Goal: Task Accomplishment & Management: Manage account settings

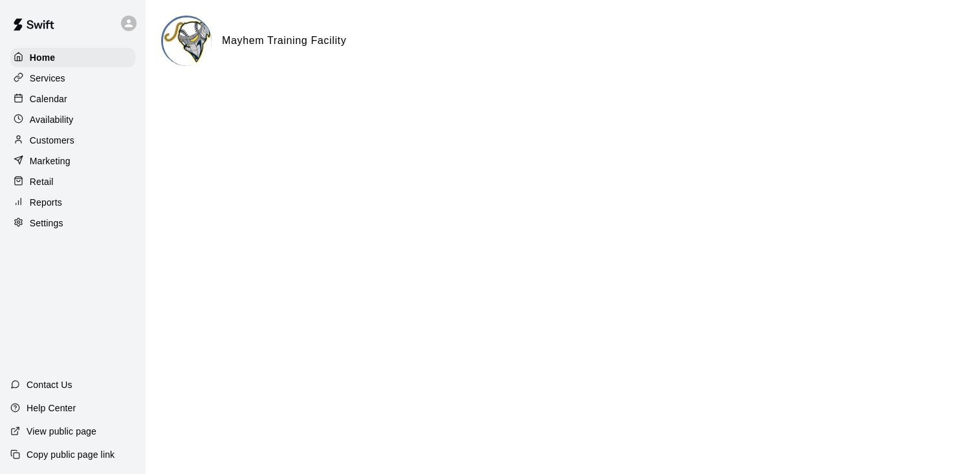
click at [72, 101] on div "Calendar" at bounding box center [72, 98] width 125 height 19
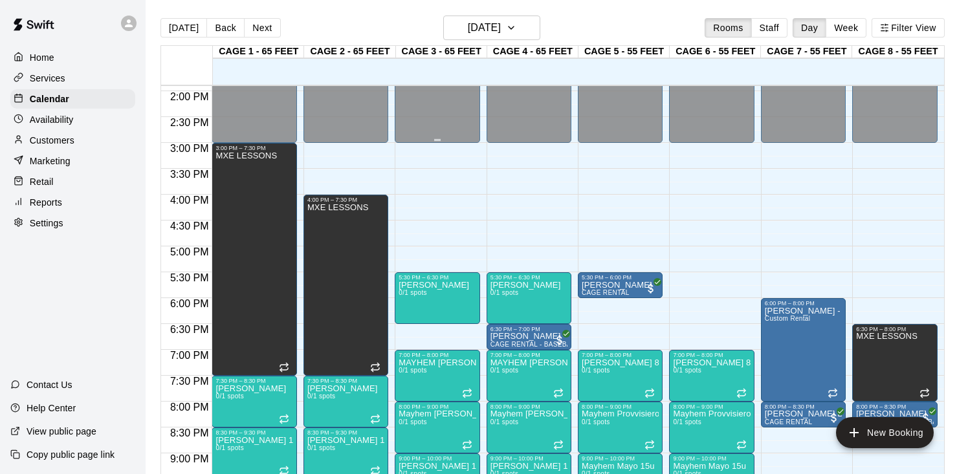
scroll to position [718, 0]
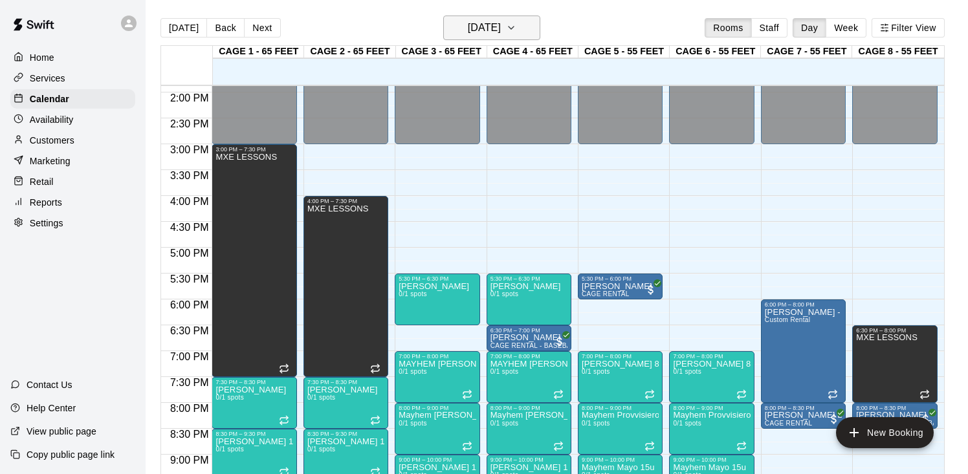
click at [481, 31] on h6 "[DATE]" at bounding box center [484, 28] width 33 height 18
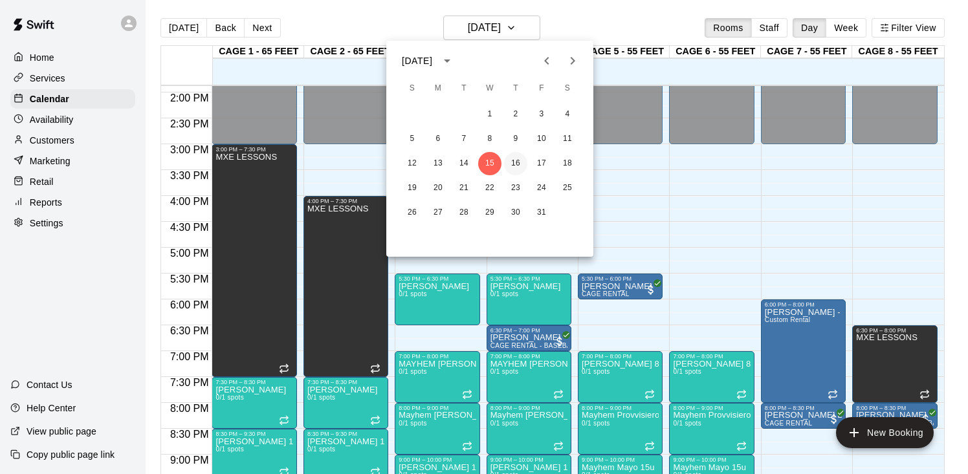
click at [513, 169] on button "16" at bounding box center [515, 163] width 23 height 23
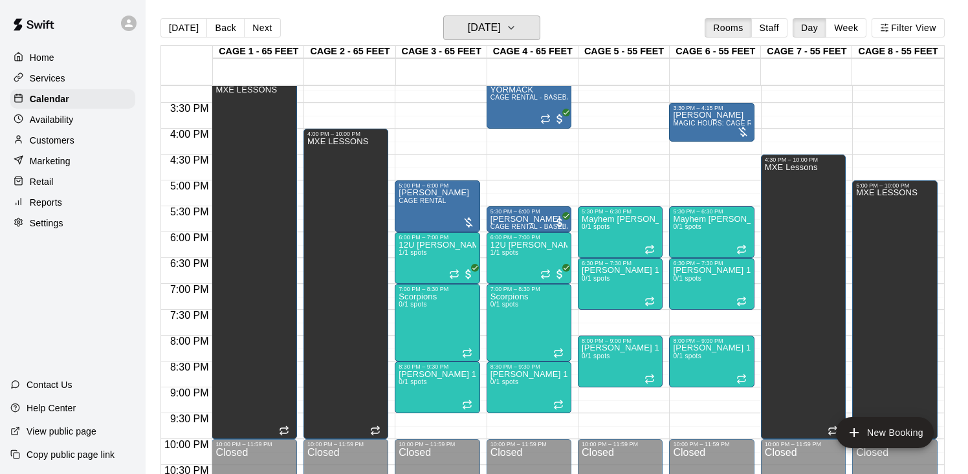
scroll to position [785, 0]
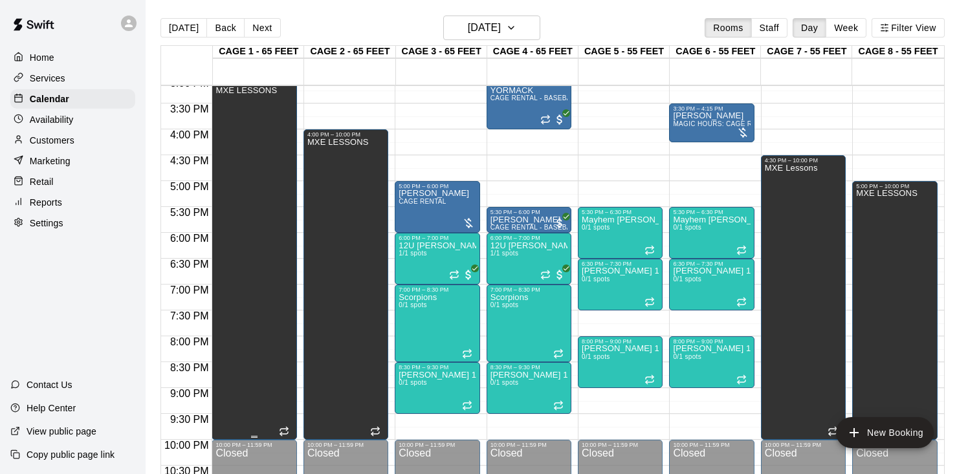
click at [274, 289] on div "MXE LESSONS" at bounding box center [246, 323] width 61 height 474
click at [232, 127] on icon "delete" at bounding box center [229, 132] width 16 height 16
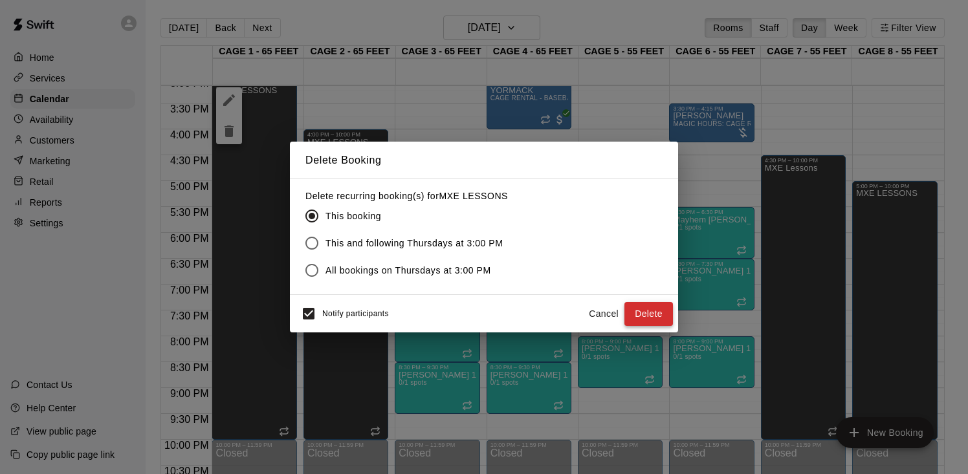
click at [651, 318] on button "Delete" at bounding box center [649, 314] width 49 height 24
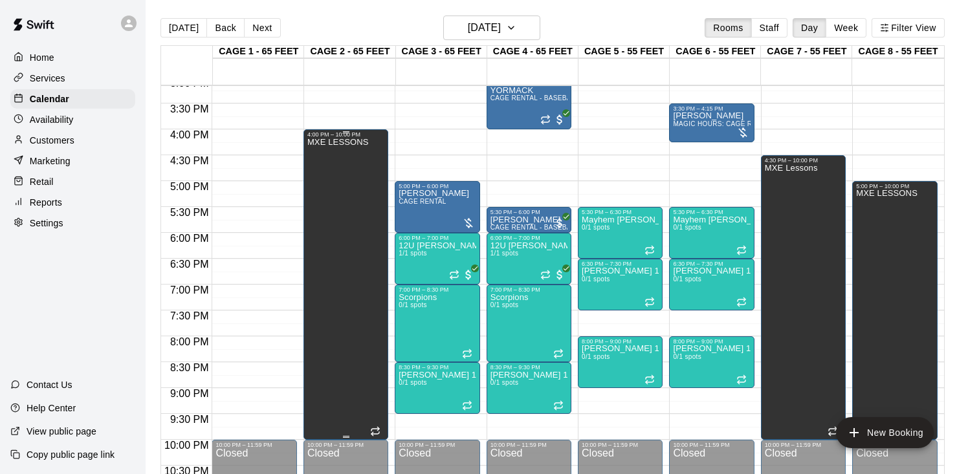
click at [359, 316] on div "MXE LESSONS" at bounding box center [337, 375] width 61 height 474
click at [320, 181] on icon "delete" at bounding box center [320, 183] width 9 height 12
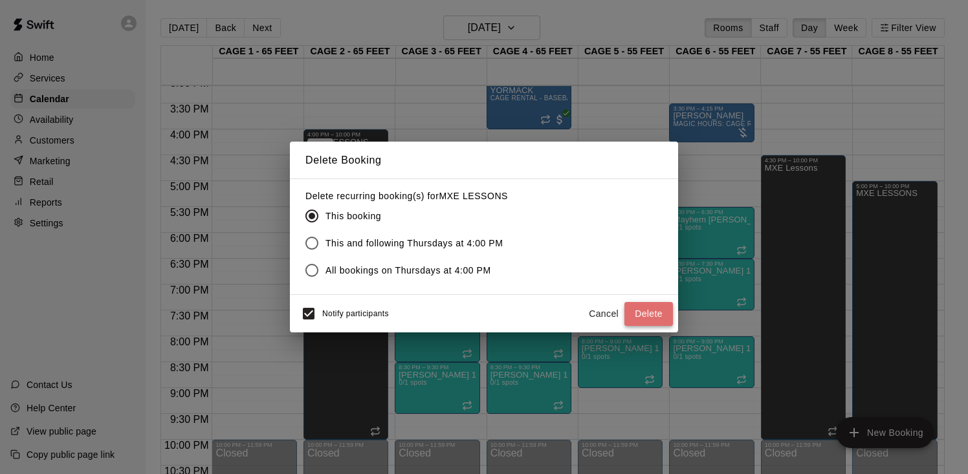
click at [654, 320] on button "Delete" at bounding box center [649, 314] width 49 height 24
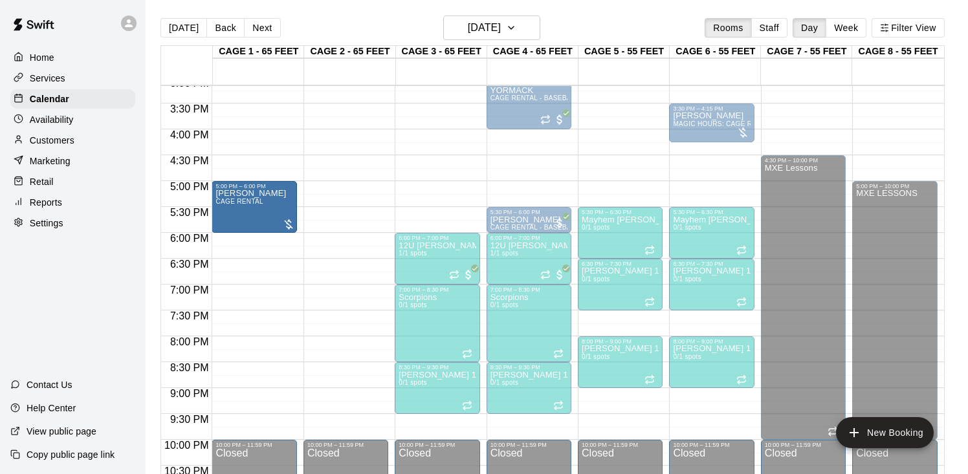
drag, startPoint x: 443, startPoint y: 221, endPoint x: 298, endPoint y: 221, distance: 145.6
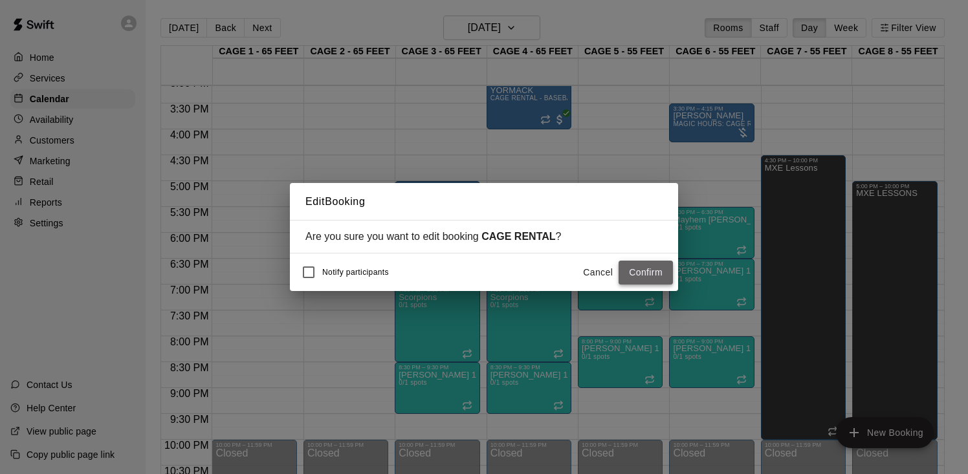
click at [647, 276] on button "Confirm" at bounding box center [646, 273] width 54 height 24
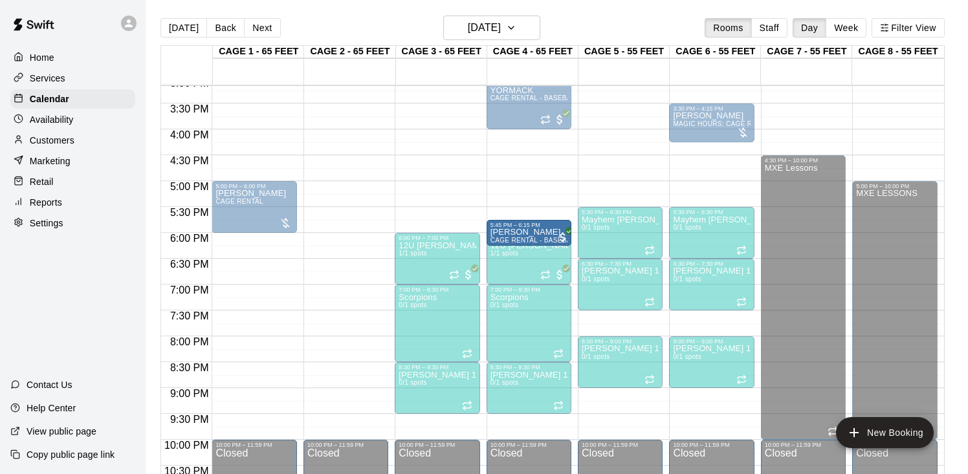
drag, startPoint x: 536, startPoint y: 220, endPoint x: 536, endPoint y: 234, distance: 14.3
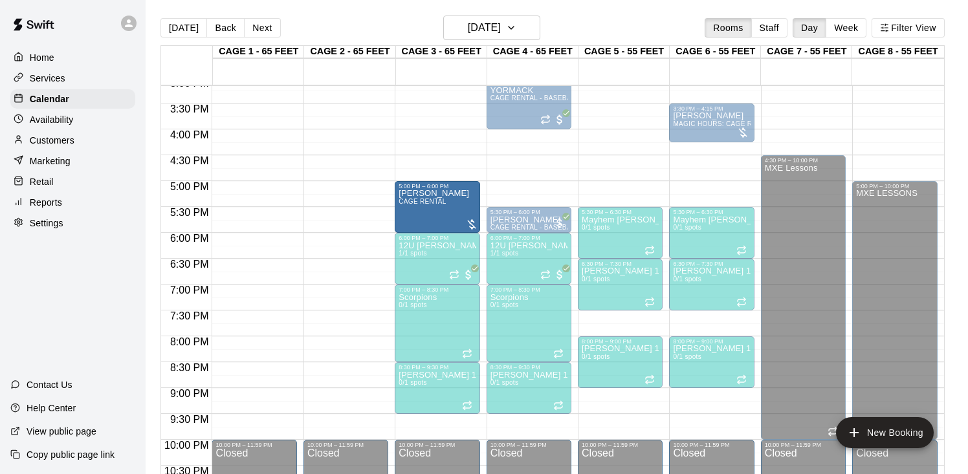
drag, startPoint x: 255, startPoint y: 213, endPoint x: 399, endPoint y: 212, distance: 143.7
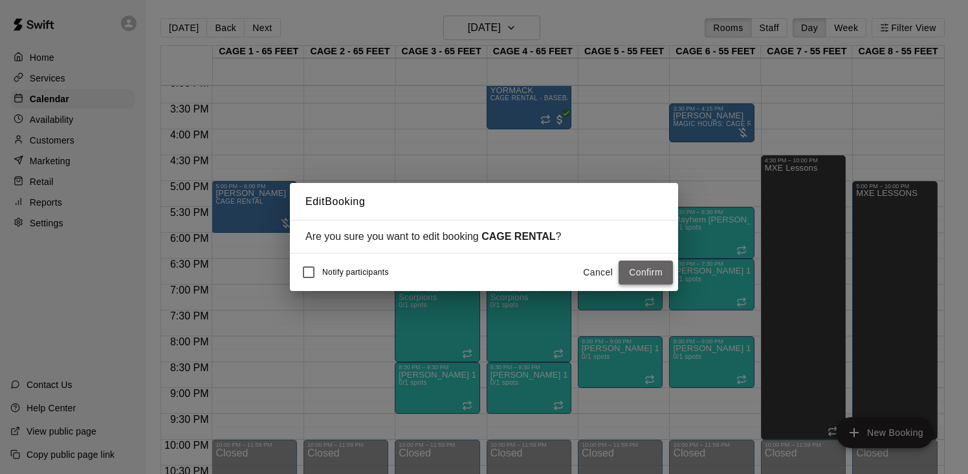
click at [646, 274] on button "Confirm" at bounding box center [646, 273] width 54 height 24
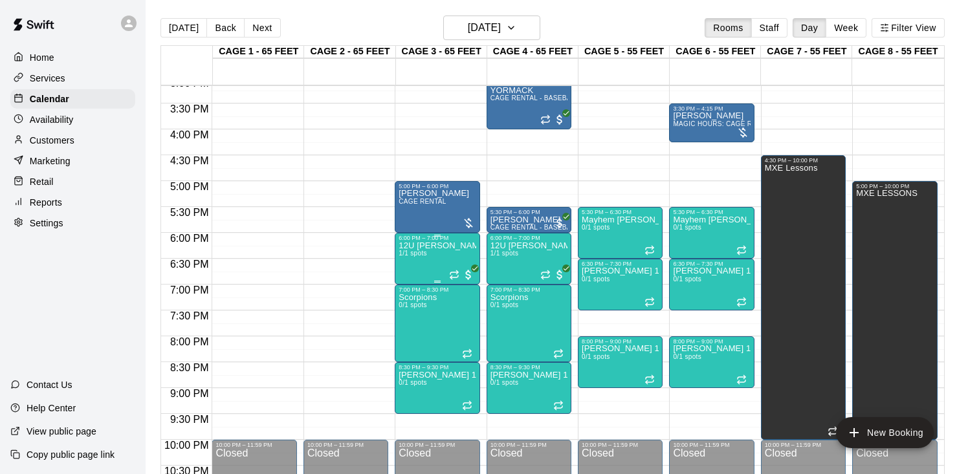
click at [434, 257] on div "12U Guss - Practice 1/1 spots" at bounding box center [437, 478] width 77 height 474
click at [420, 251] on button "edit" at bounding box center [412, 256] width 26 height 26
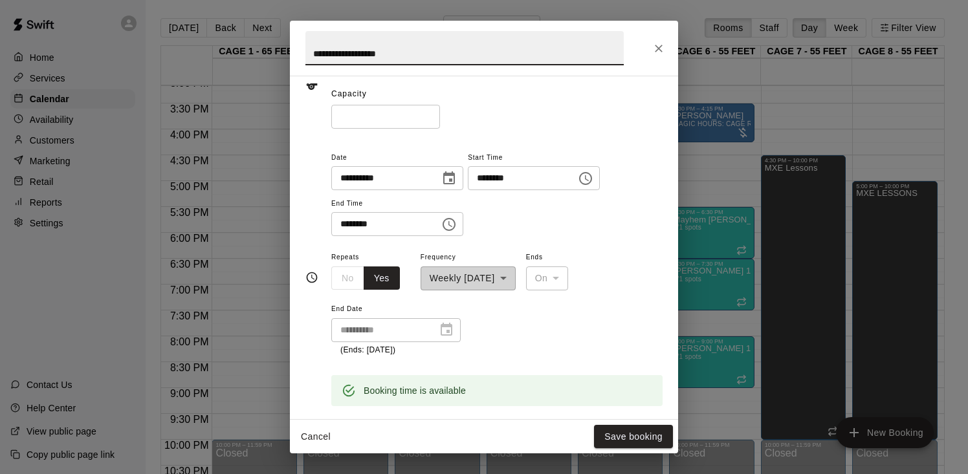
scroll to position [267, 0]
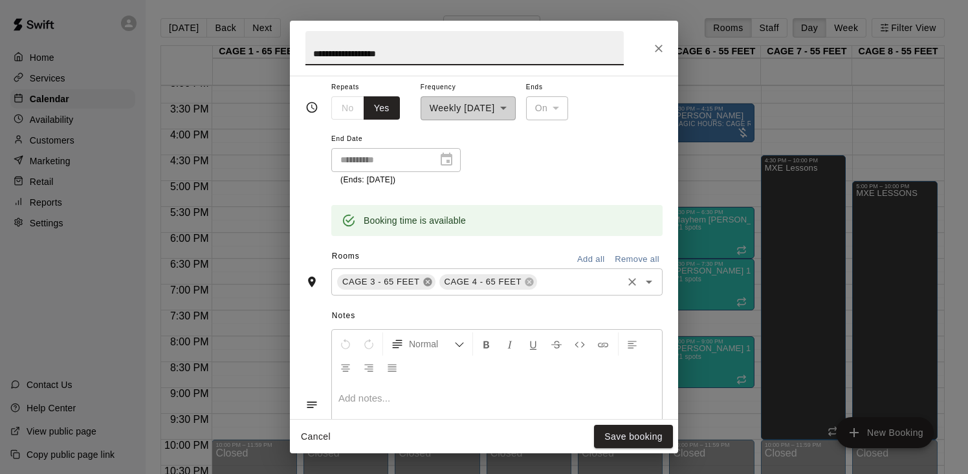
click at [429, 284] on icon at bounding box center [427, 282] width 8 height 8
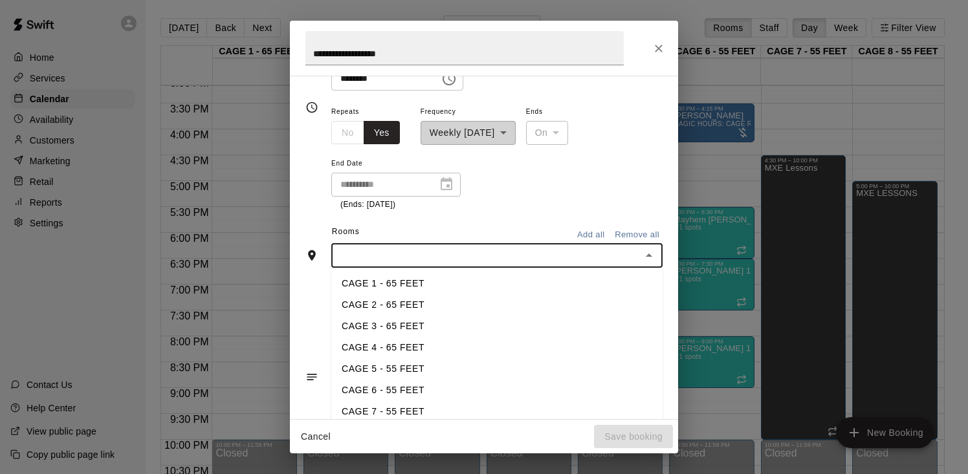
click at [405, 249] on input "text" at bounding box center [486, 256] width 302 height 16
click at [403, 289] on li "CAGE 1 - 65 FEET" at bounding box center [496, 283] width 331 height 21
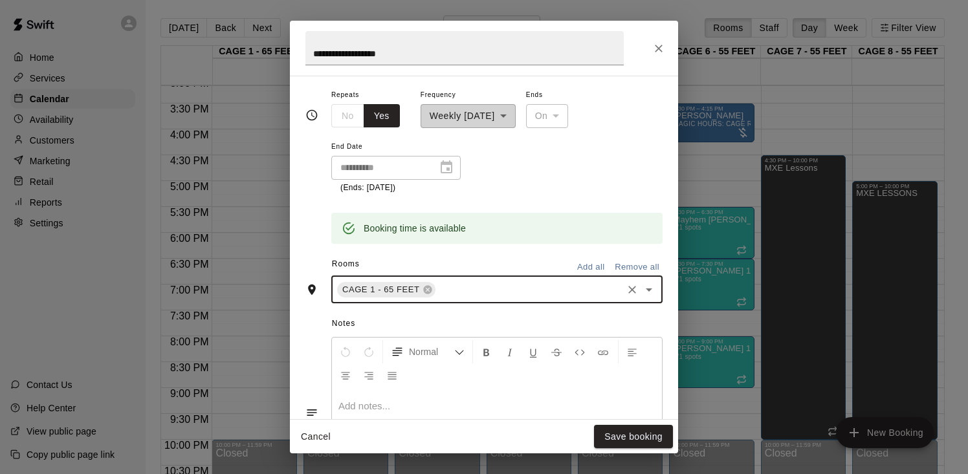
scroll to position [267, 0]
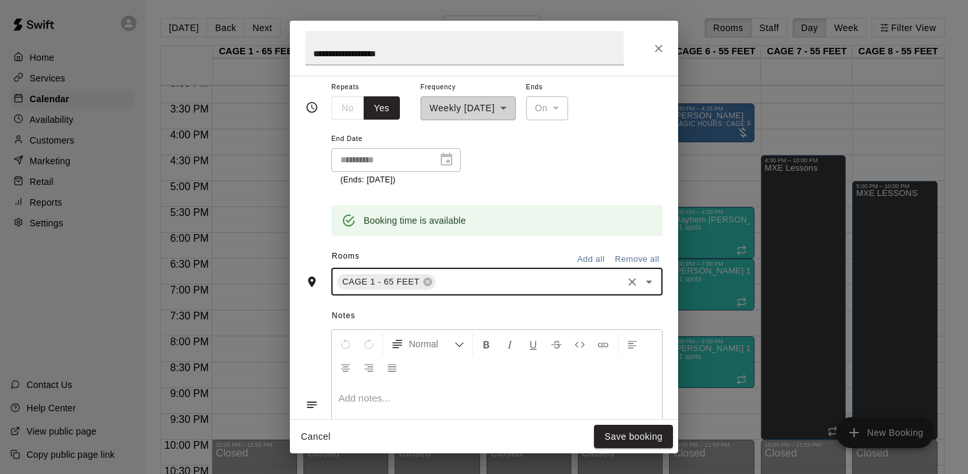
click at [463, 287] on input "text" at bounding box center [529, 282] width 184 height 16
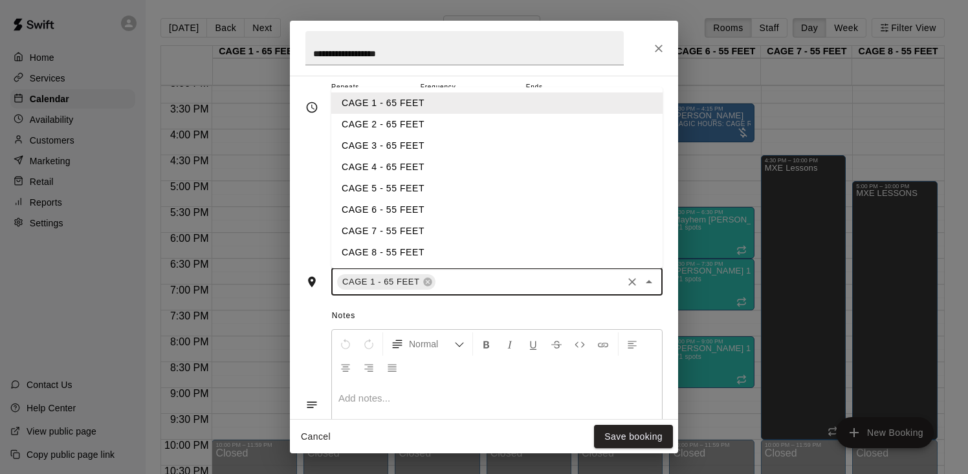
click at [398, 129] on li "CAGE 2 - 65 FEET" at bounding box center [496, 124] width 331 height 21
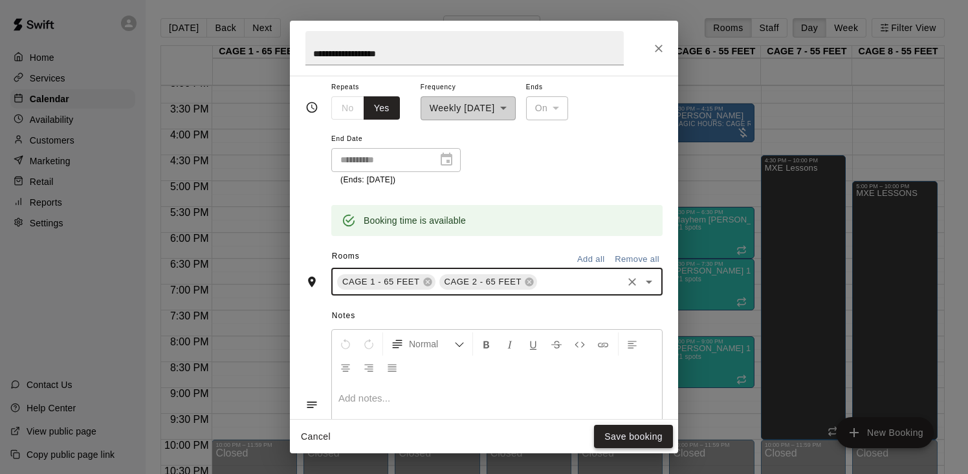
click at [612, 437] on button "Save booking" at bounding box center [633, 437] width 79 height 24
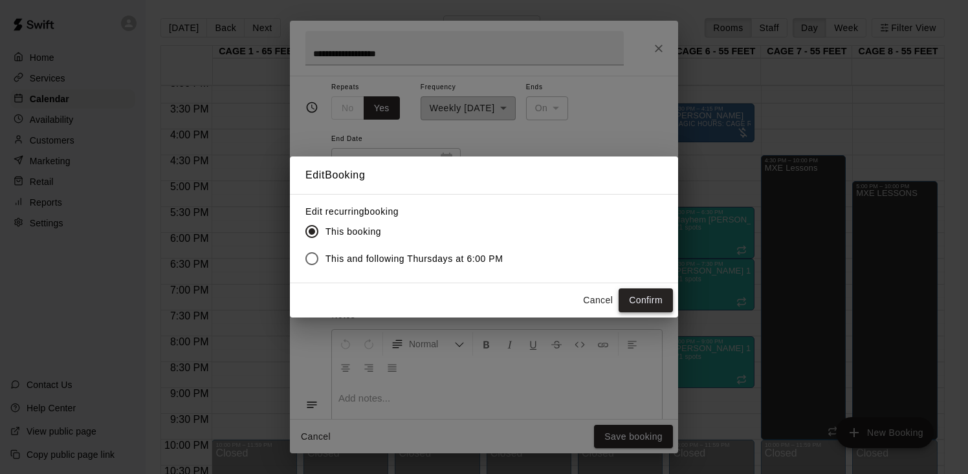
click at [621, 296] on button "Confirm" at bounding box center [646, 301] width 54 height 24
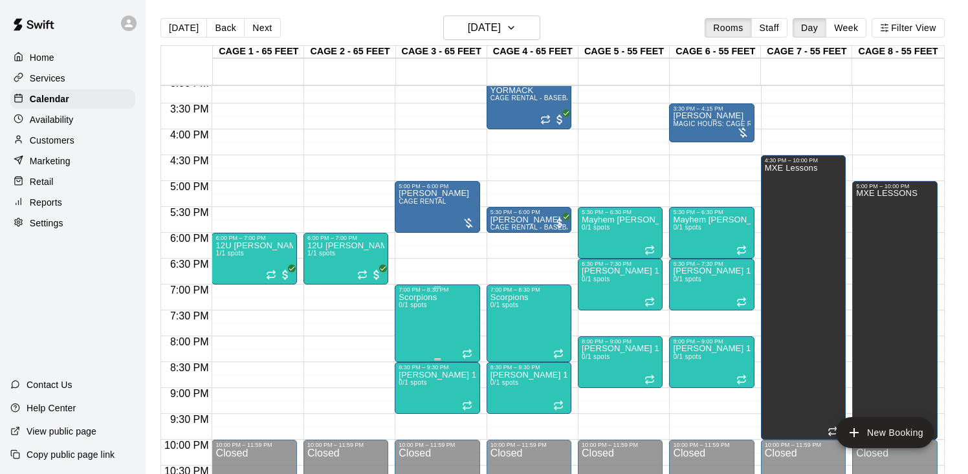
click at [408, 301] on icon "edit" at bounding box center [412, 308] width 16 height 16
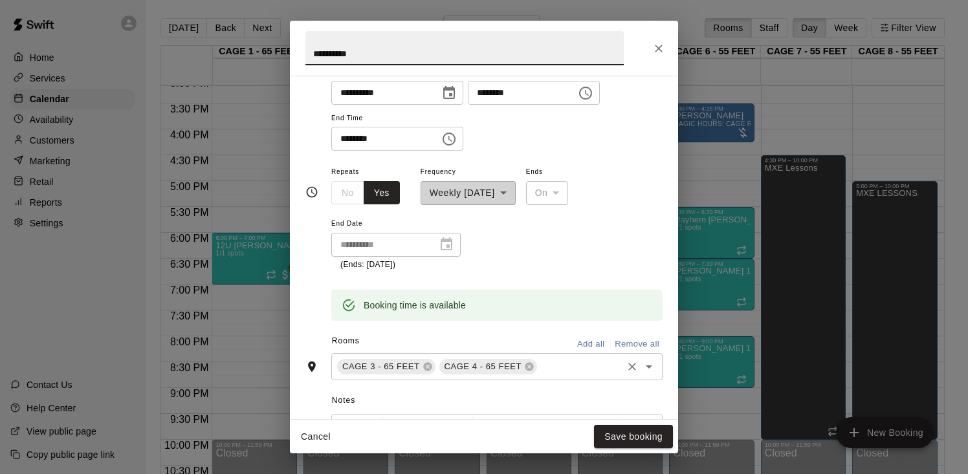
scroll to position [265, 0]
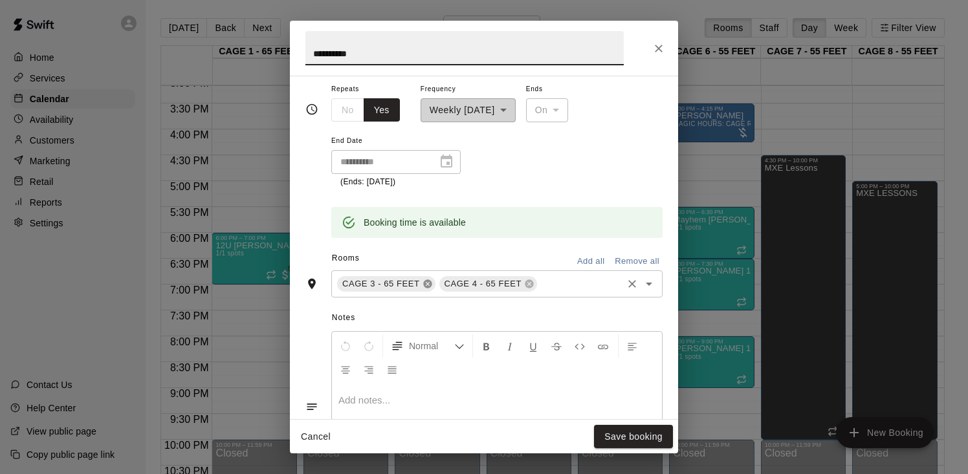
click at [425, 280] on icon at bounding box center [428, 284] width 10 height 10
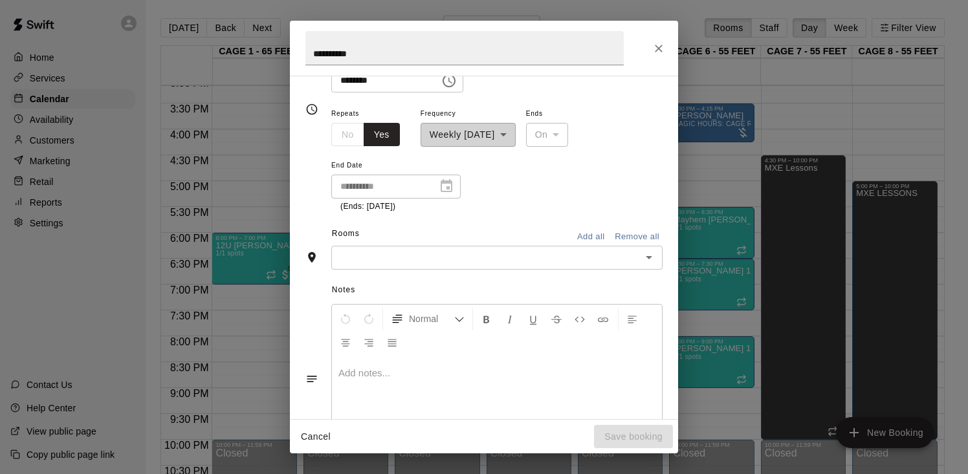
click at [427, 269] on div "**********" at bounding box center [484, 248] width 388 height 344
click at [429, 264] on input "text" at bounding box center [486, 258] width 302 height 16
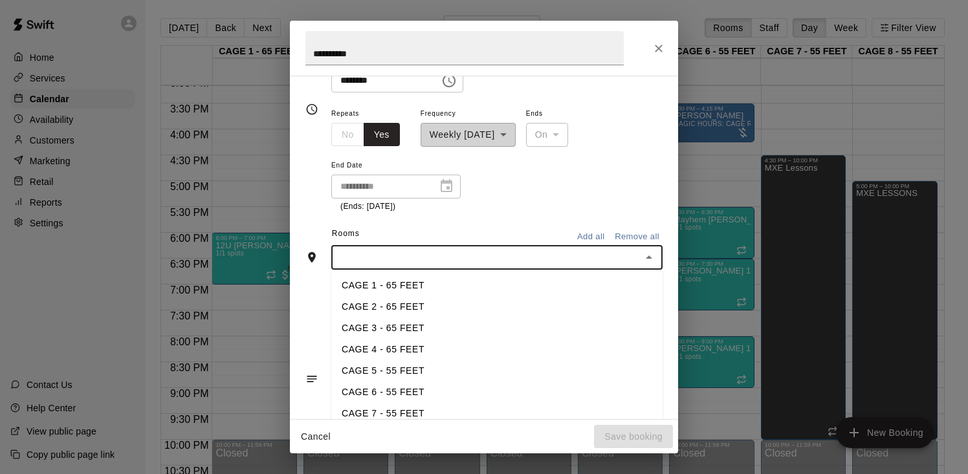
click at [413, 287] on li "CAGE 1 - 65 FEET" at bounding box center [496, 285] width 331 height 21
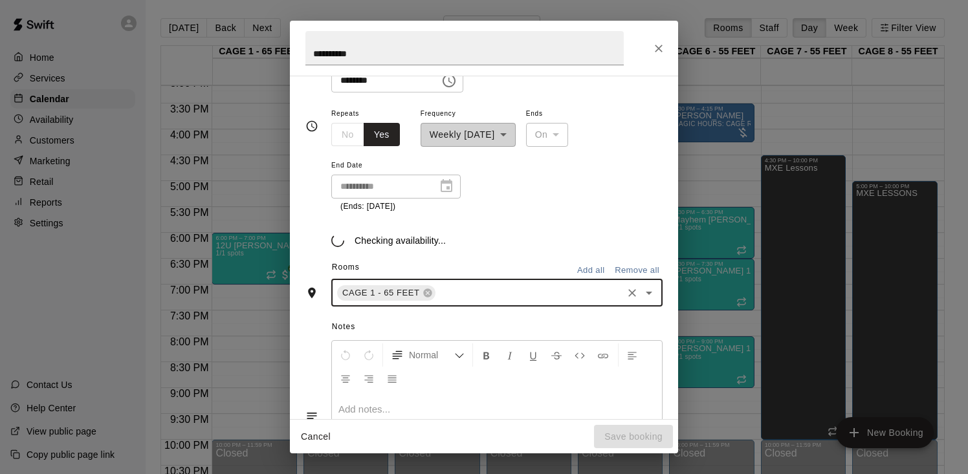
scroll to position [265, 0]
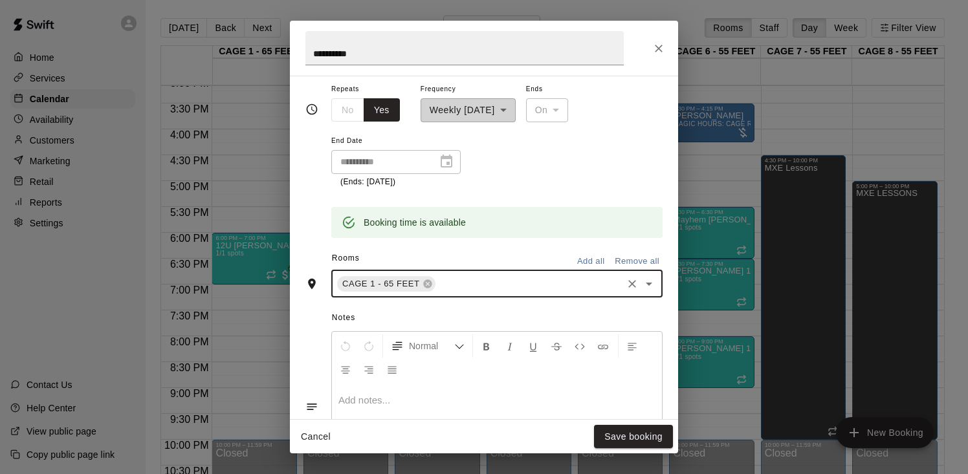
click at [479, 288] on input "text" at bounding box center [529, 284] width 184 height 16
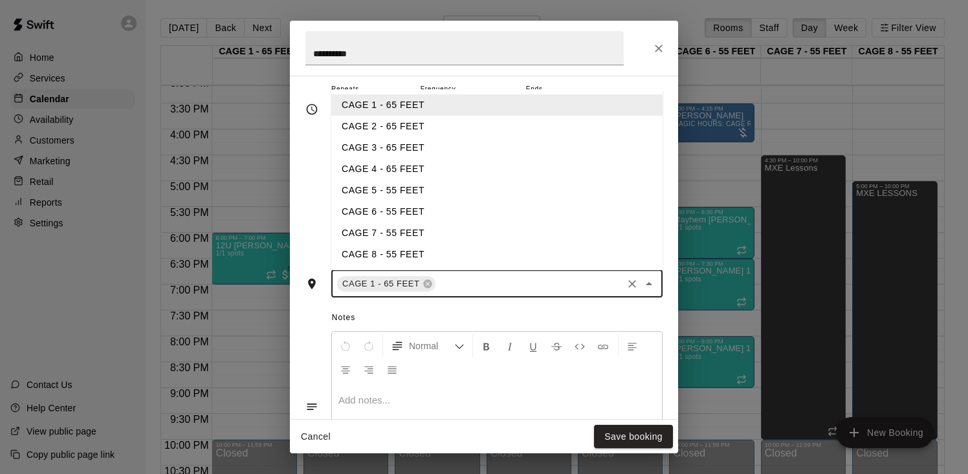
click at [383, 133] on li "CAGE 2 - 65 FEET" at bounding box center [496, 126] width 331 height 21
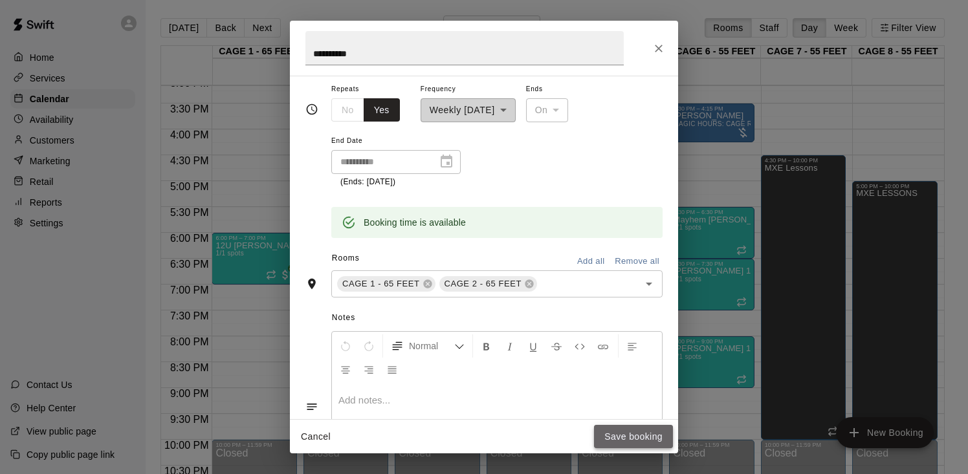
click at [621, 443] on button "Save booking" at bounding box center [633, 437] width 79 height 24
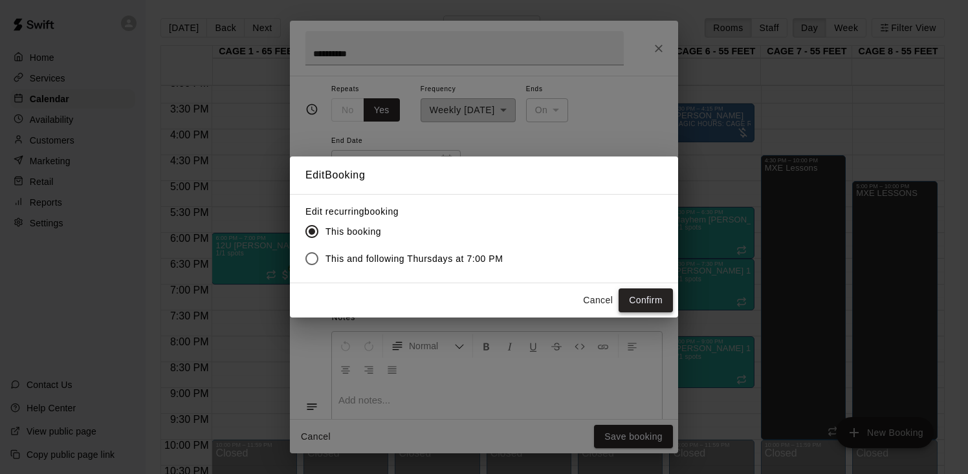
click at [636, 291] on button "Confirm" at bounding box center [646, 301] width 54 height 24
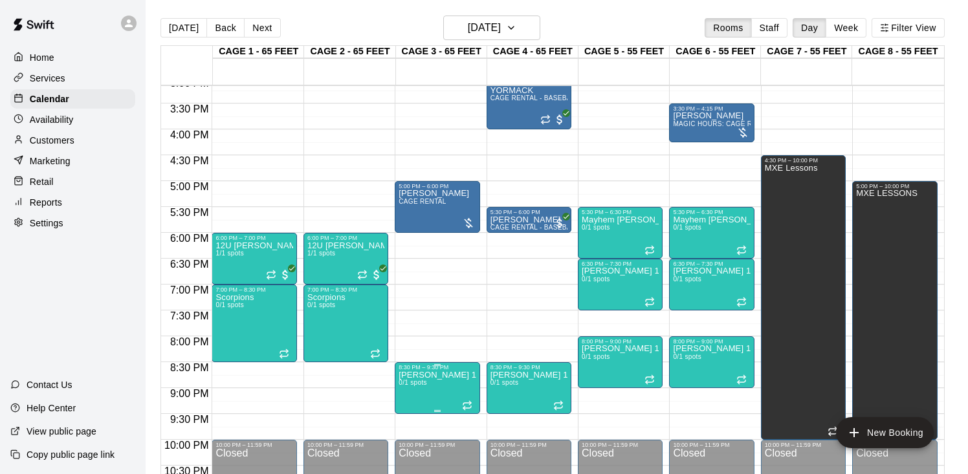
click at [410, 384] on icon "edit" at bounding box center [412, 385] width 16 height 16
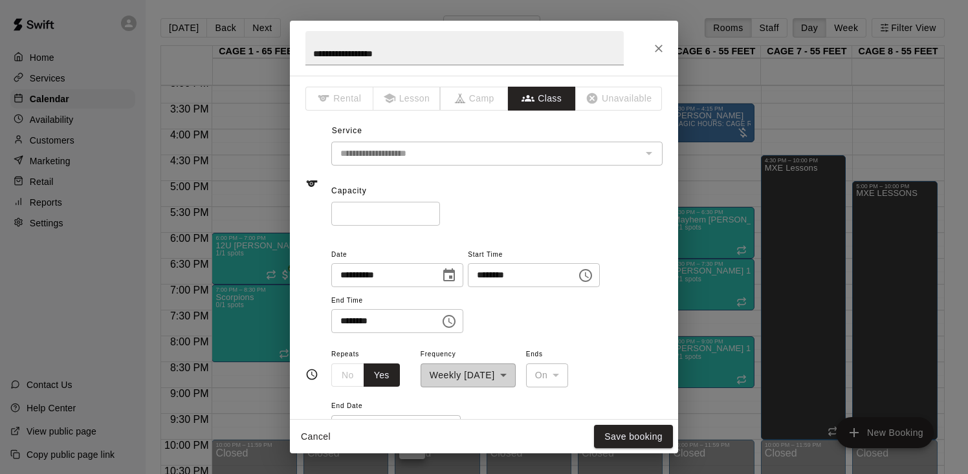
click at [613, 289] on div "**********" at bounding box center [496, 290] width 331 height 87
click at [642, 264] on div "**********" at bounding box center [496, 290] width 331 height 87
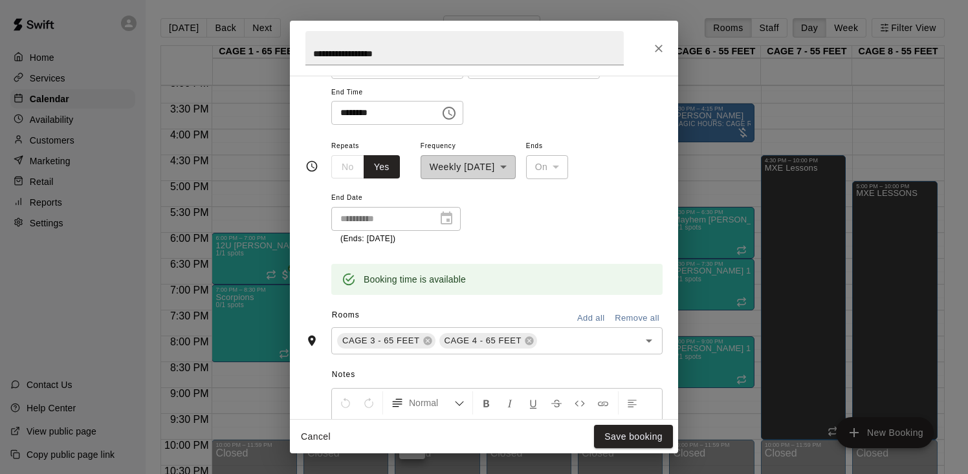
scroll to position [210, 0]
click at [430, 340] on icon at bounding box center [427, 339] width 8 height 8
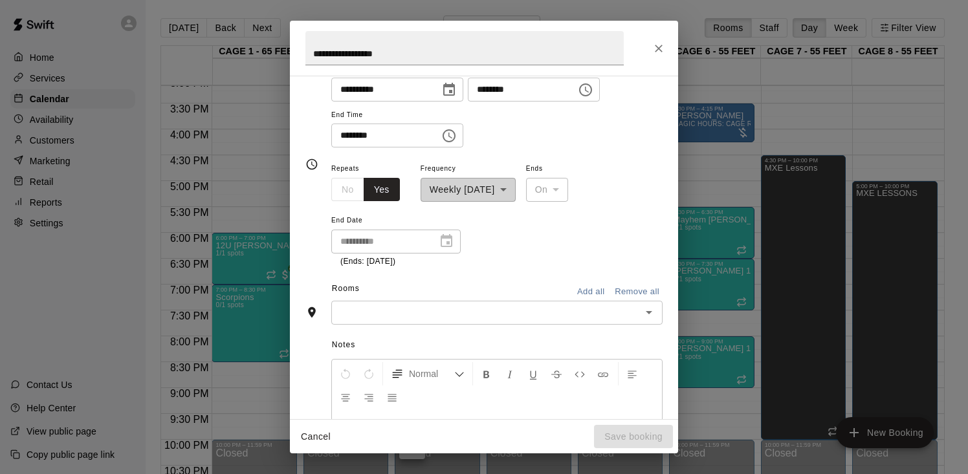
click at [437, 320] on input "text" at bounding box center [486, 313] width 302 height 16
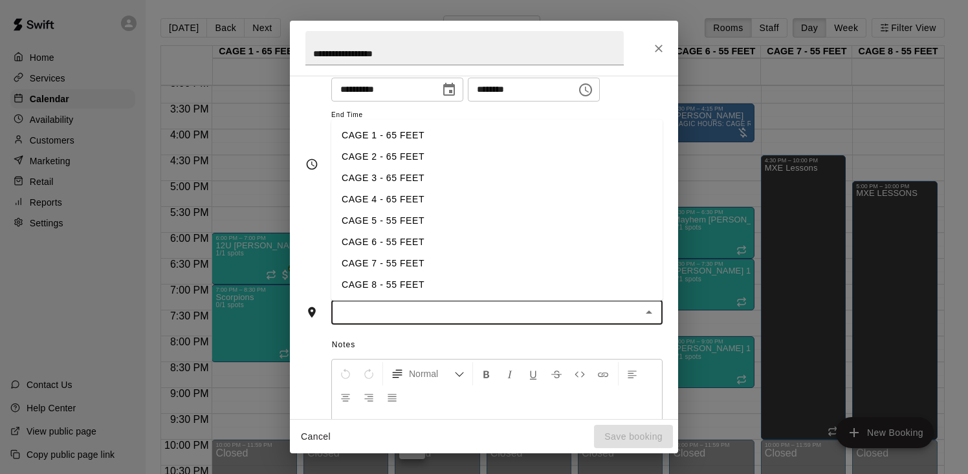
click at [407, 131] on li "CAGE 1 - 65 FEET" at bounding box center [496, 135] width 331 height 21
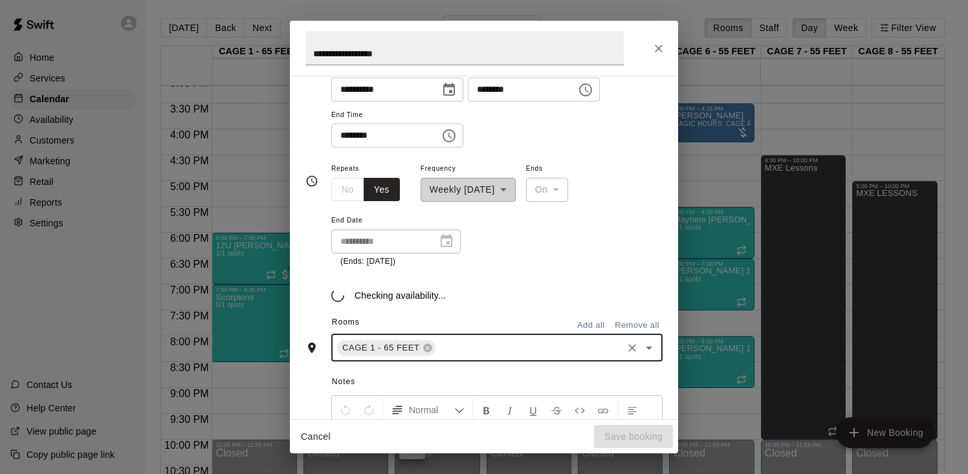
scroll to position [210, 0]
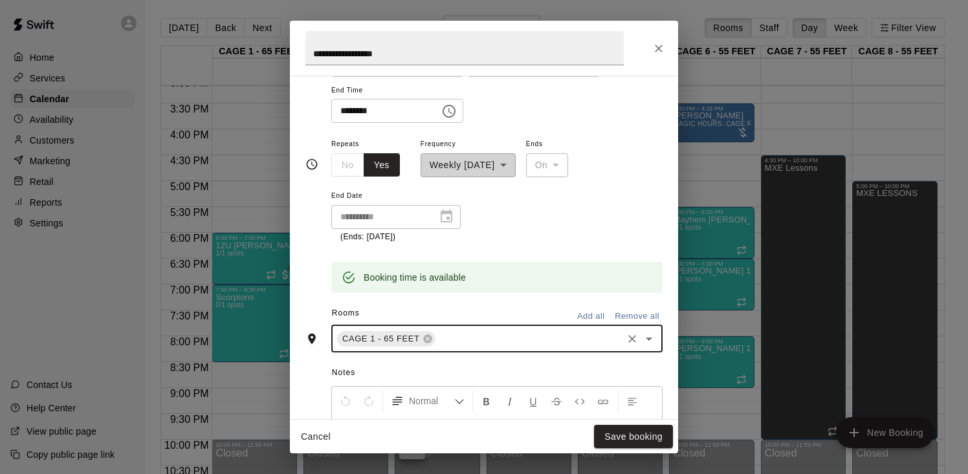
click at [484, 346] on div "CAGE 1 - 65 FEET ​" at bounding box center [496, 339] width 331 height 27
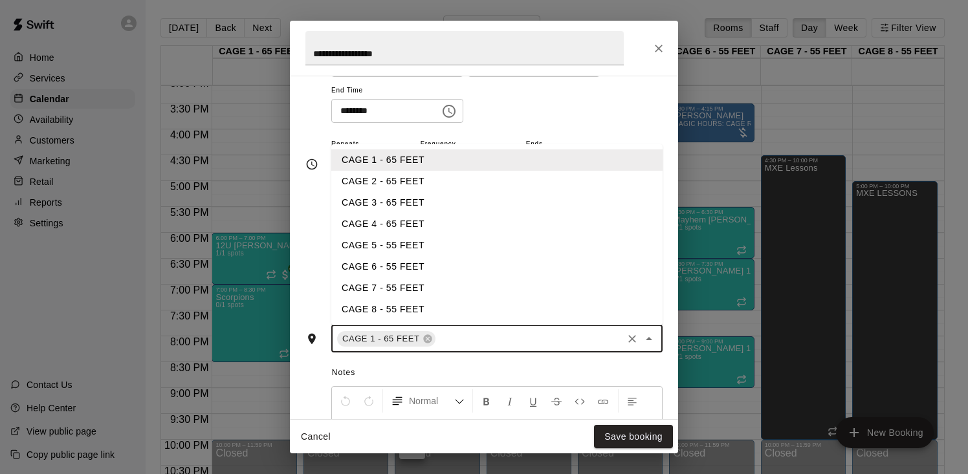
click at [384, 188] on li "CAGE 2 - 65 FEET" at bounding box center [496, 181] width 331 height 21
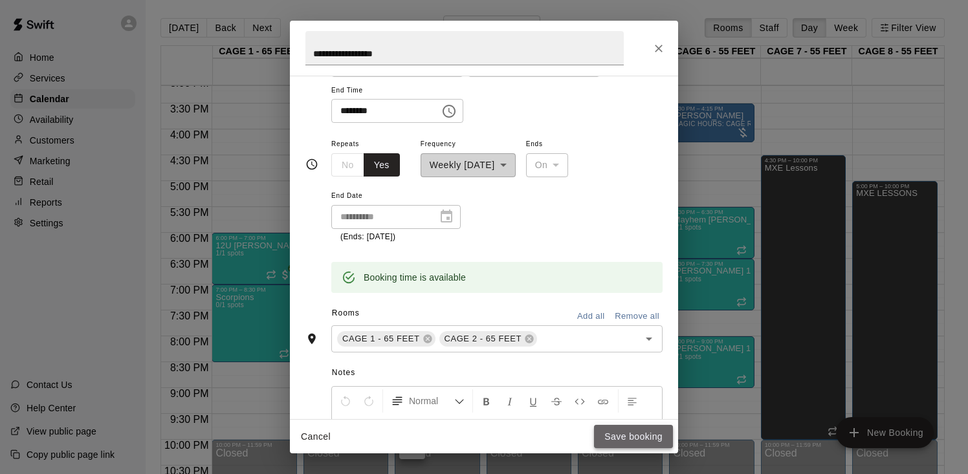
click at [634, 437] on button "Save booking" at bounding box center [633, 437] width 79 height 24
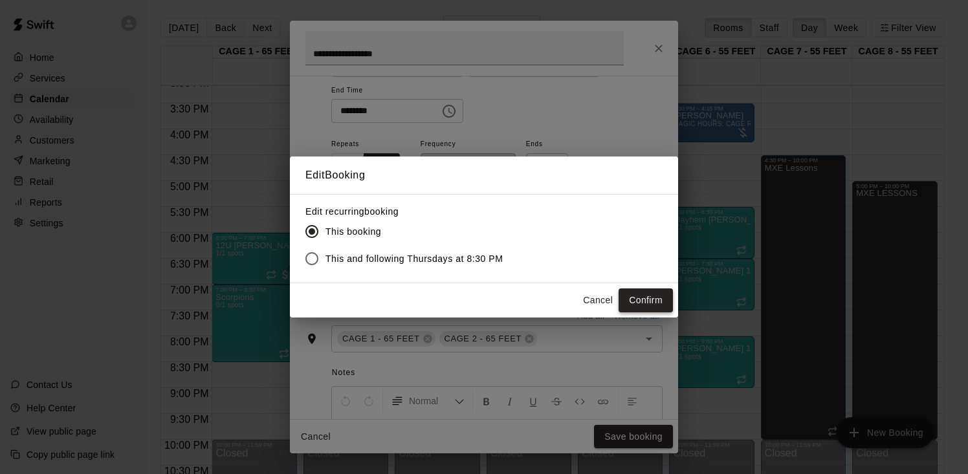
click at [660, 298] on button "Confirm" at bounding box center [646, 301] width 54 height 24
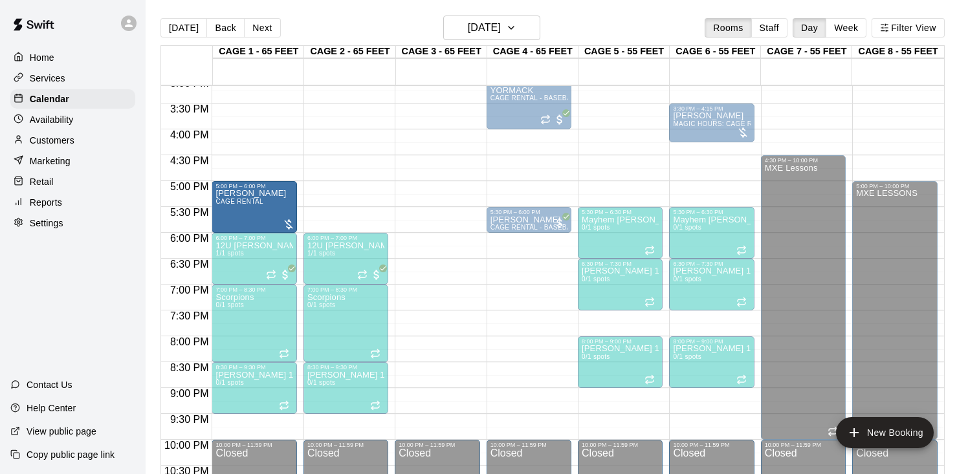
drag, startPoint x: 446, startPoint y: 217, endPoint x: 271, endPoint y: 219, distance: 174.7
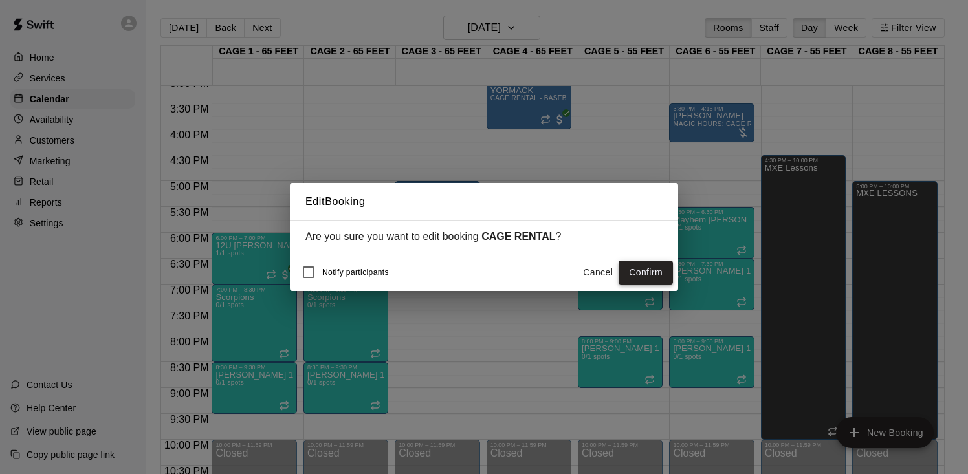
click at [645, 269] on button "Confirm" at bounding box center [646, 273] width 54 height 24
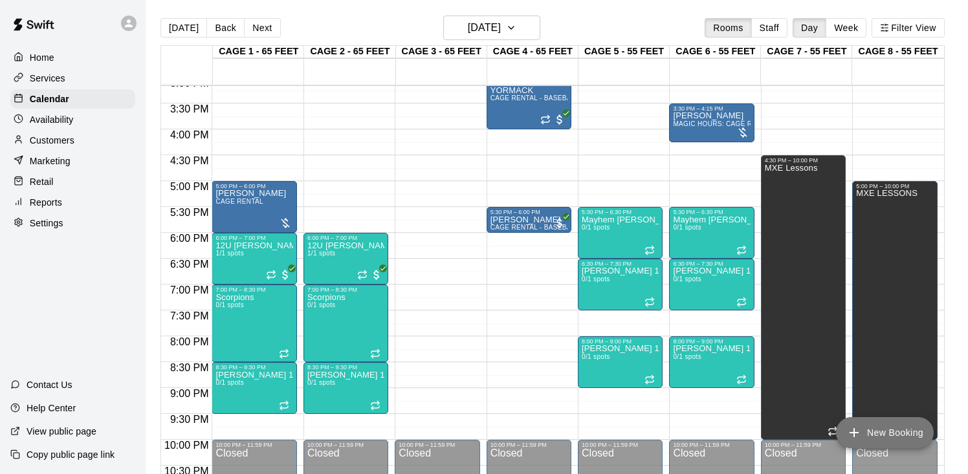
click at [879, 434] on button "New Booking" at bounding box center [885, 432] width 98 height 31
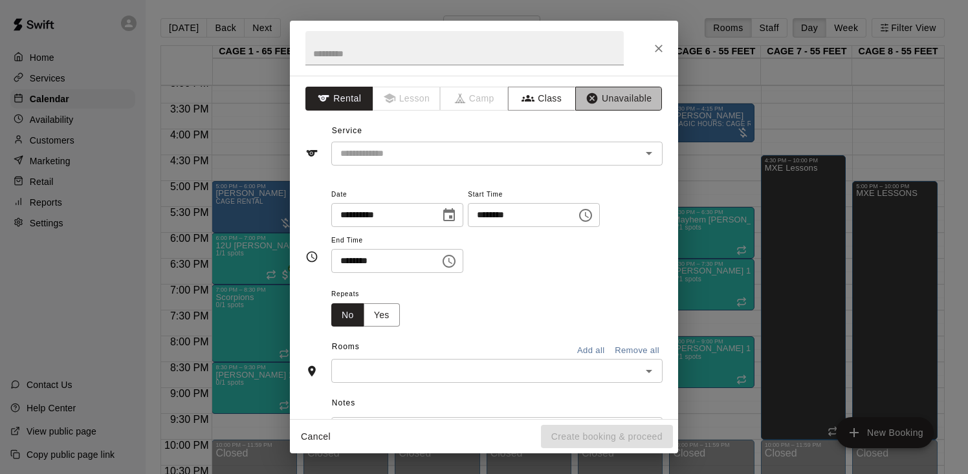
click at [626, 95] on button "Unavailable" at bounding box center [618, 99] width 87 height 24
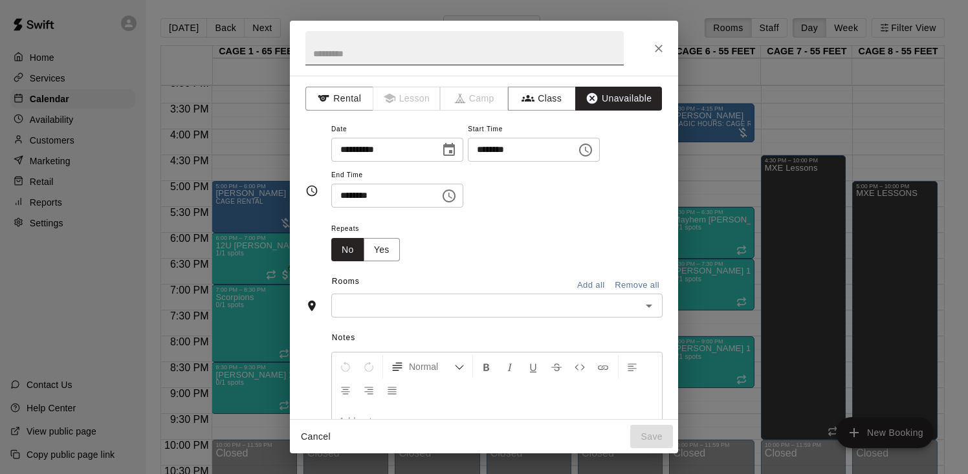
click at [450, 53] on input "text" at bounding box center [464, 48] width 318 height 34
type input "**********"
click at [592, 154] on icon "Choose time, selected time is 10:00 AM" at bounding box center [585, 150] width 13 height 13
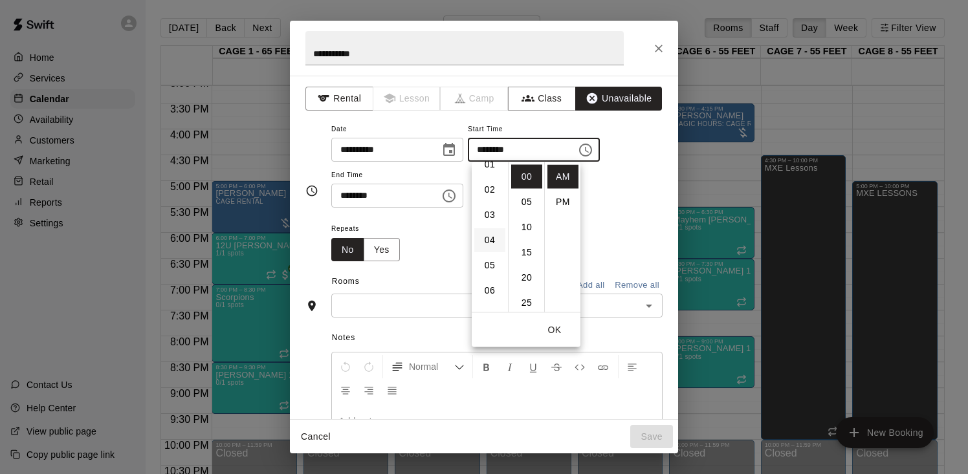
click at [490, 234] on li "04" at bounding box center [489, 240] width 31 height 24
click at [571, 204] on li "PM" at bounding box center [562, 202] width 31 height 24
type input "********"
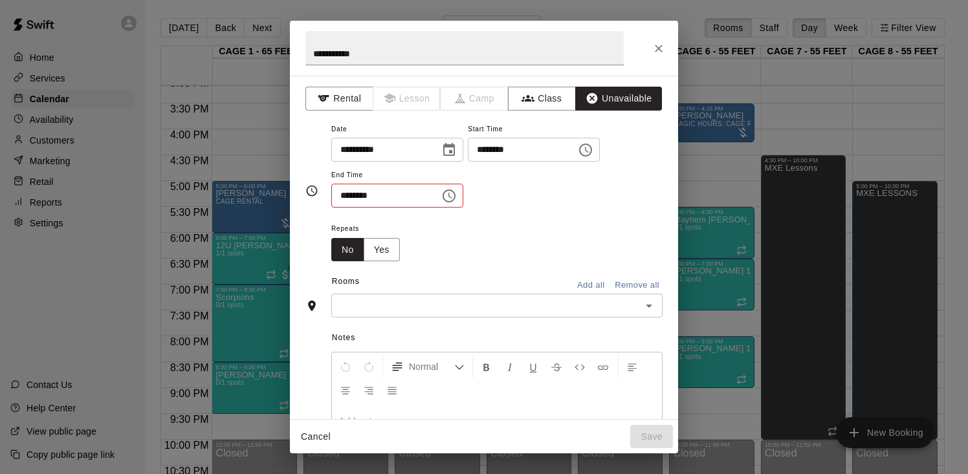
scroll to position [23, 0]
click at [614, 206] on div "**********" at bounding box center [496, 164] width 331 height 87
click at [349, 197] on input "********" at bounding box center [381, 196] width 100 height 24
type input "********"
click at [412, 320] on div "Notes Normal Add notes..." at bounding box center [483, 417] width 357 height 199
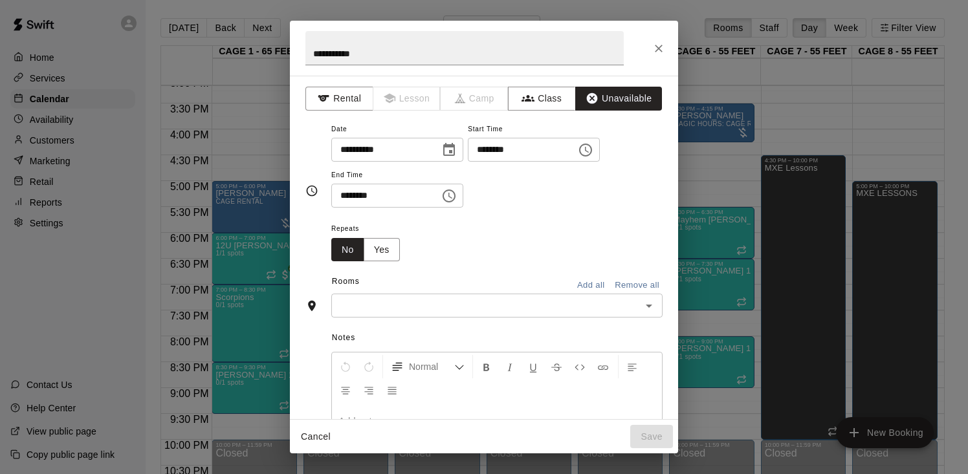
click at [414, 313] on input "text" at bounding box center [486, 306] width 302 height 16
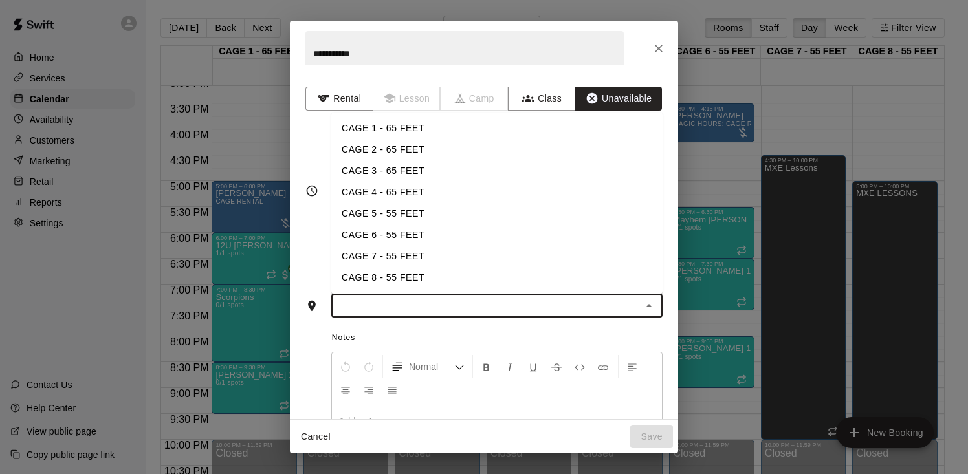
click at [385, 168] on li "CAGE 3 - 65 FEET" at bounding box center [496, 170] width 331 height 21
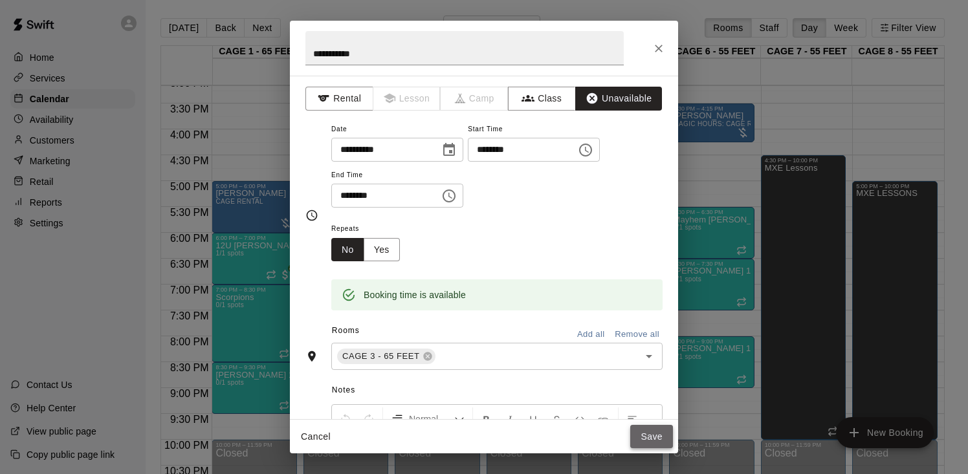
click at [645, 436] on button "Save" at bounding box center [651, 437] width 43 height 24
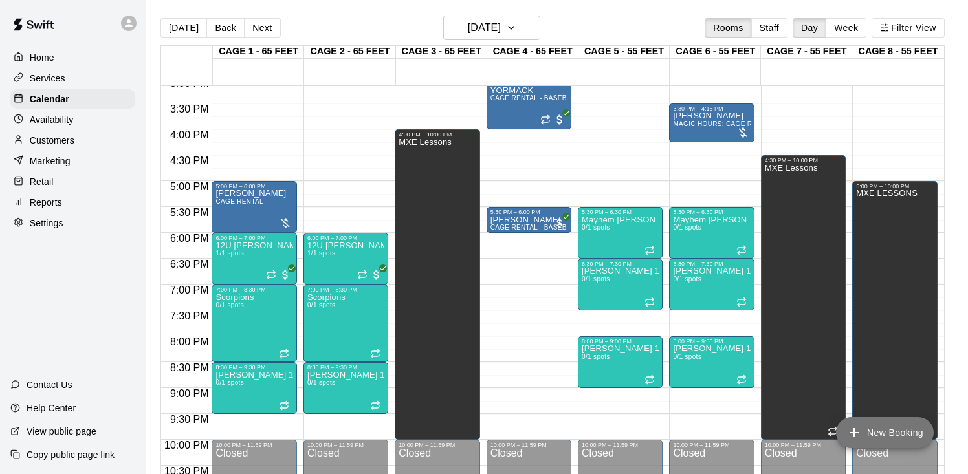
click at [870, 429] on button "New Booking" at bounding box center [885, 432] width 98 height 31
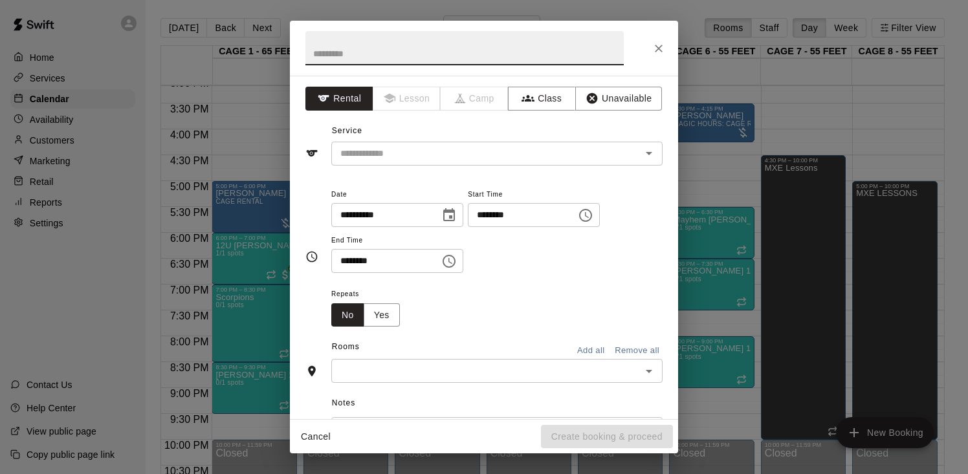
click at [632, 111] on div "**********" at bounding box center [484, 248] width 388 height 344
click at [632, 107] on button "Unavailable" at bounding box center [618, 99] width 87 height 24
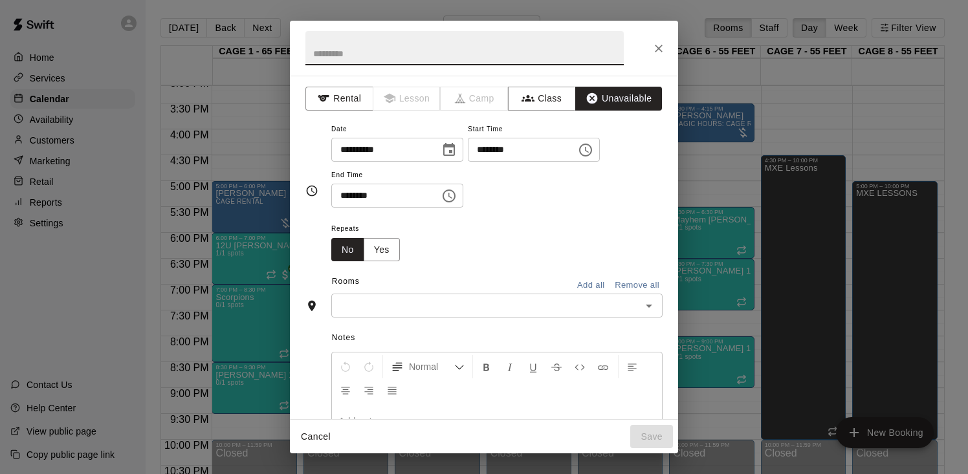
click at [463, 48] on input "text" at bounding box center [464, 48] width 318 height 34
type input "**********"
click at [593, 147] on icon "Choose time, selected time is 10:00 AM" at bounding box center [586, 150] width 16 height 16
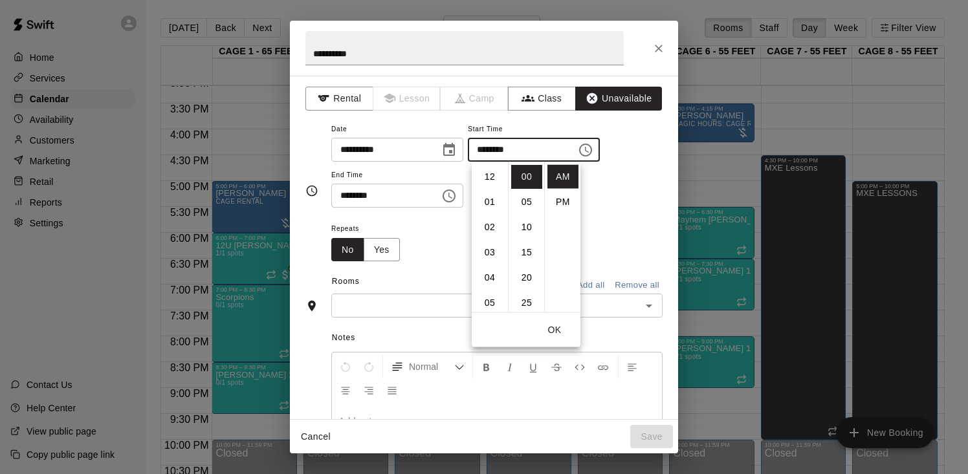
scroll to position [252, 0]
click at [564, 206] on li "PM" at bounding box center [562, 202] width 31 height 24
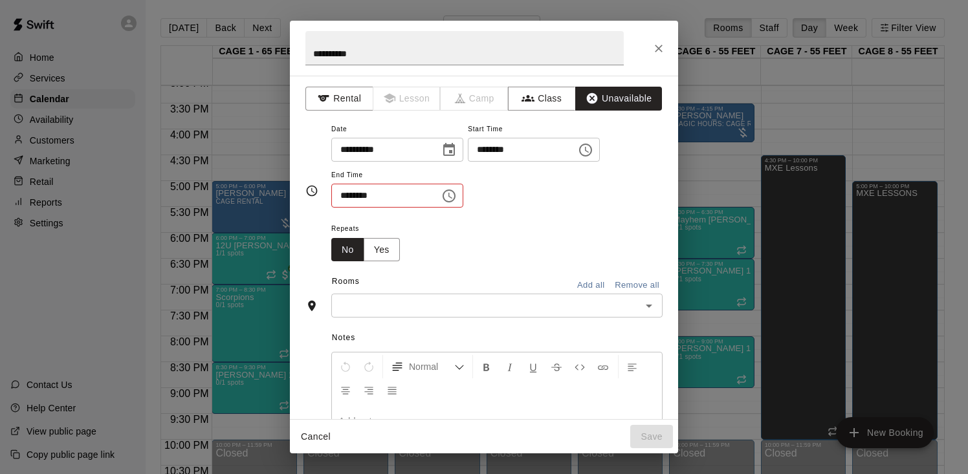
scroll to position [23, 0]
click at [485, 144] on input "********" at bounding box center [518, 150] width 100 height 24
type input "********"
click at [349, 196] on input "********" at bounding box center [381, 196] width 100 height 24
type input "********"
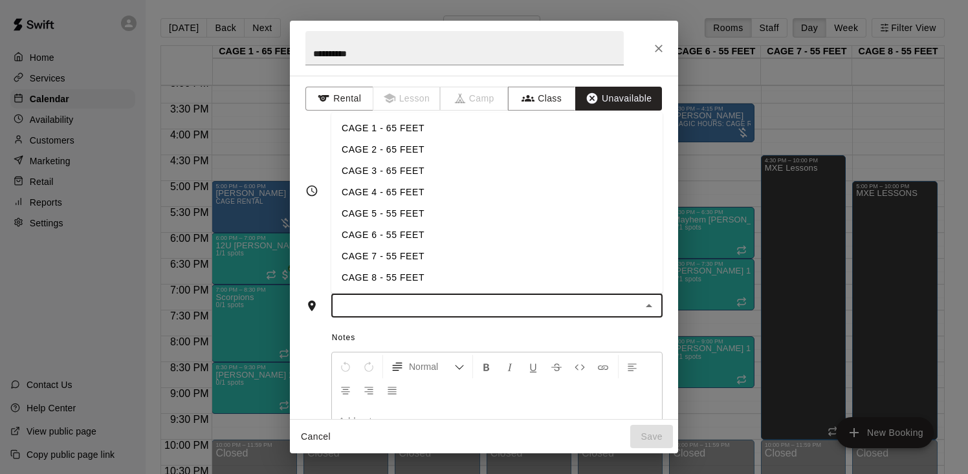
click at [461, 300] on input "text" at bounding box center [486, 306] width 302 height 16
click at [401, 153] on li "CAGE 2 - 65 FEET" at bounding box center [496, 149] width 331 height 21
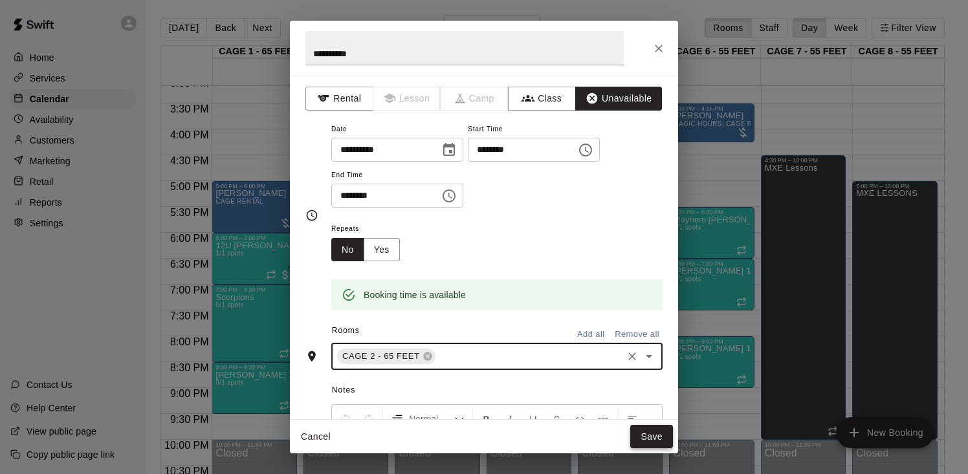
click at [649, 437] on button "Save" at bounding box center [651, 437] width 43 height 24
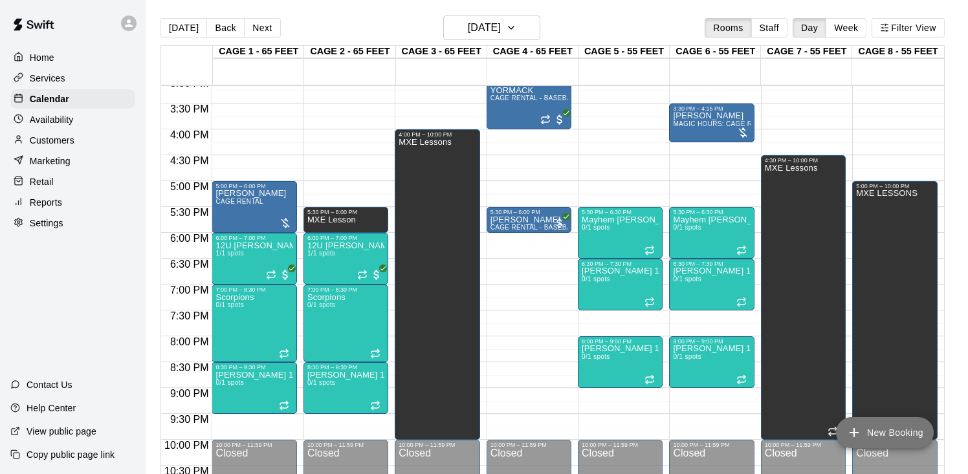
click at [867, 439] on button "New Booking" at bounding box center [885, 432] width 98 height 31
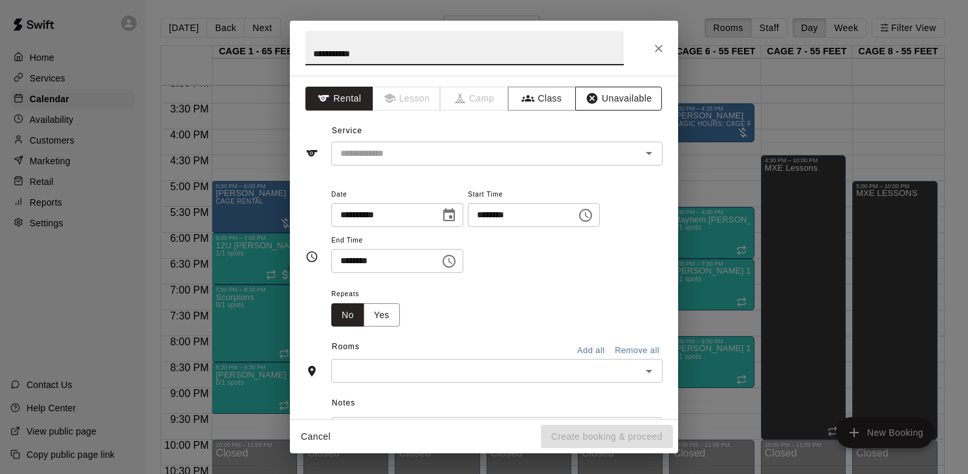
type input "**********"
click at [614, 108] on button "Unavailable" at bounding box center [618, 99] width 87 height 24
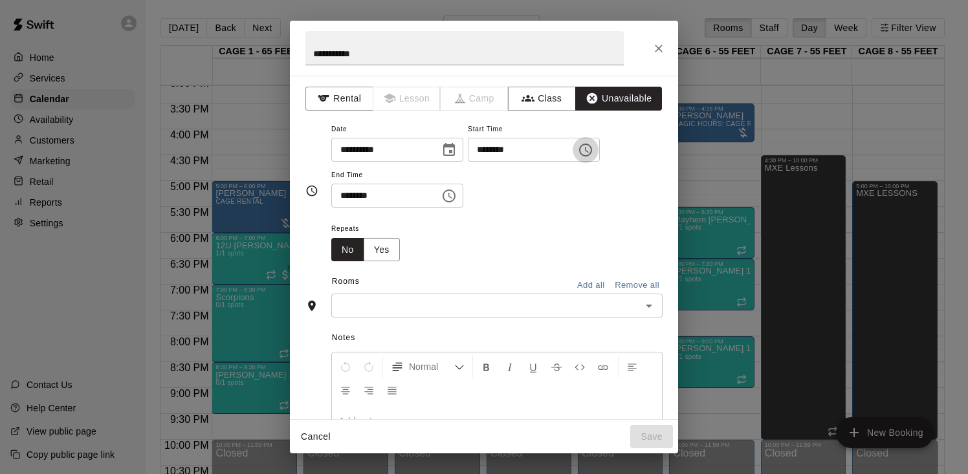
click at [590, 150] on icon "Choose time, selected time is 10:00 AM" at bounding box center [586, 150] width 16 height 16
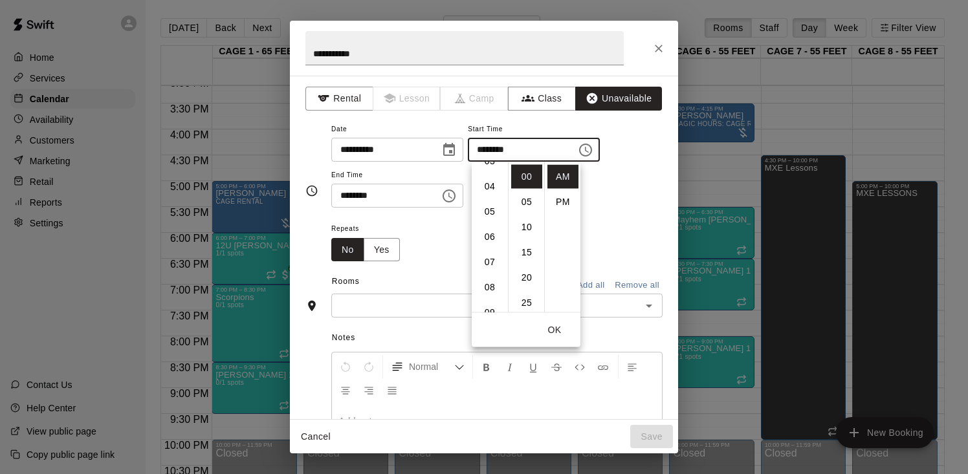
scroll to position [84, 0]
click at [496, 211] on li "05" at bounding box center [489, 219] width 31 height 24
click at [527, 280] on li "30" at bounding box center [526, 287] width 31 height 24
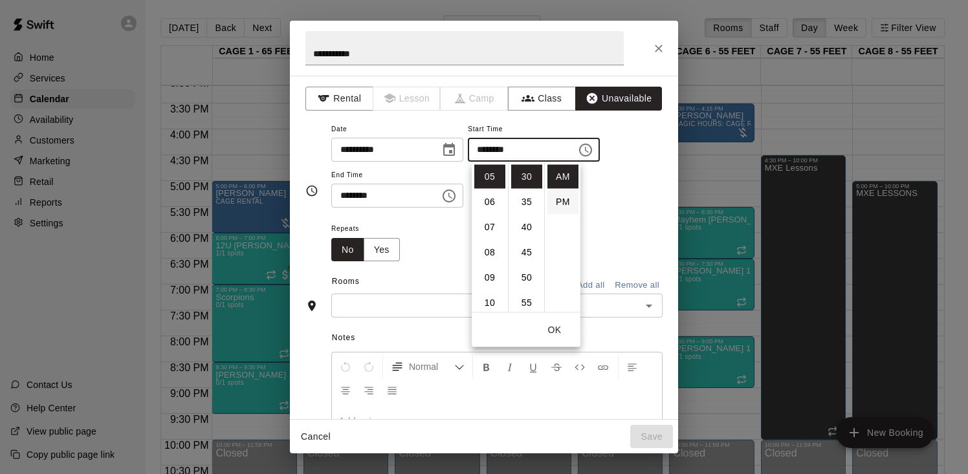
click at [570, 206] on li "PM" at bounding box center [562, 202] width 31 height 24
type input "********"
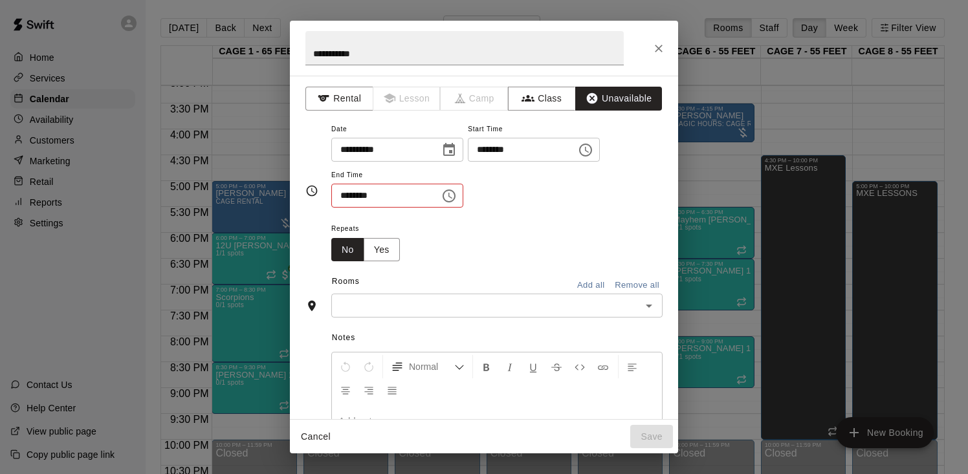
scroll to position [23, 0]
click at [456, 199] on icon "Choose time, selected time is 10:30 AM" at bounding box center [449, 196] width 13 height 13
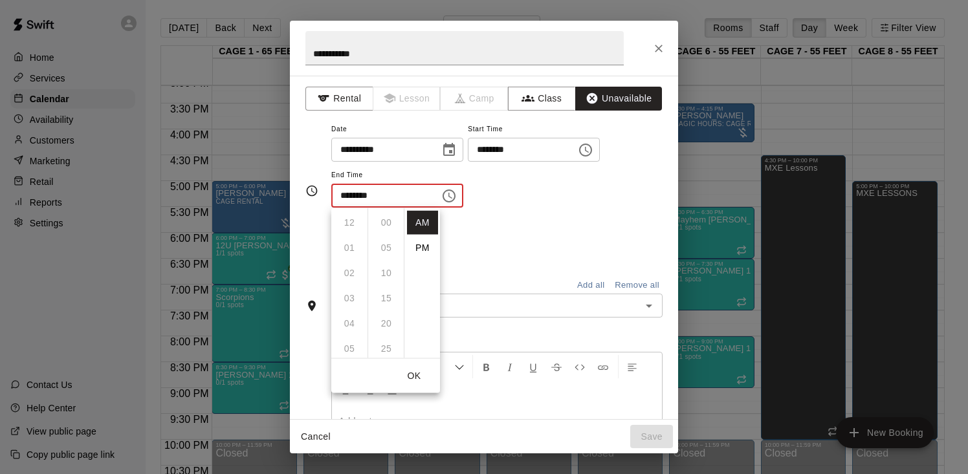
scroll to position [151, 0]
click at [410, 250] on li "PM" at bounding box center [422, 248] width 31 height 24
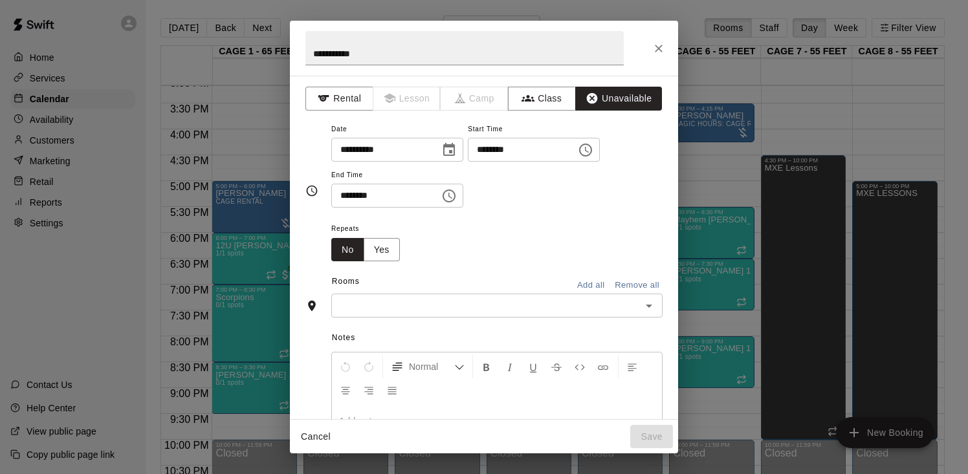
scroll to position [23, 0]
click at [342, 195] on input "********" at bounding box center [381, 196] width 100 height 24
click at [349, 199] on input "********" at bounding box center [381, 196] width 100 height 24
type input "********"
click at [383, 307] on input "text" at bounding box center [486, 306] width 302 height 16
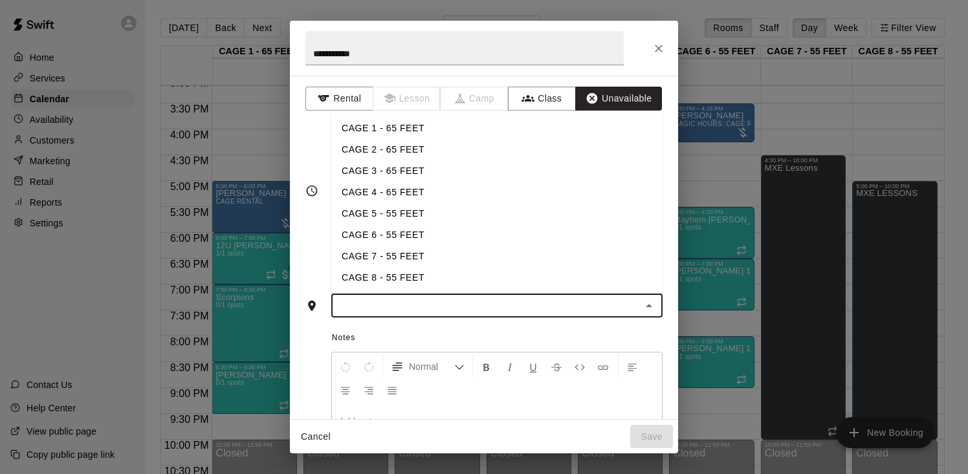
click at [389, 199] on li "CAGE 4 - 65 FEET" at bounding box center [496, 192] width 331 height 21
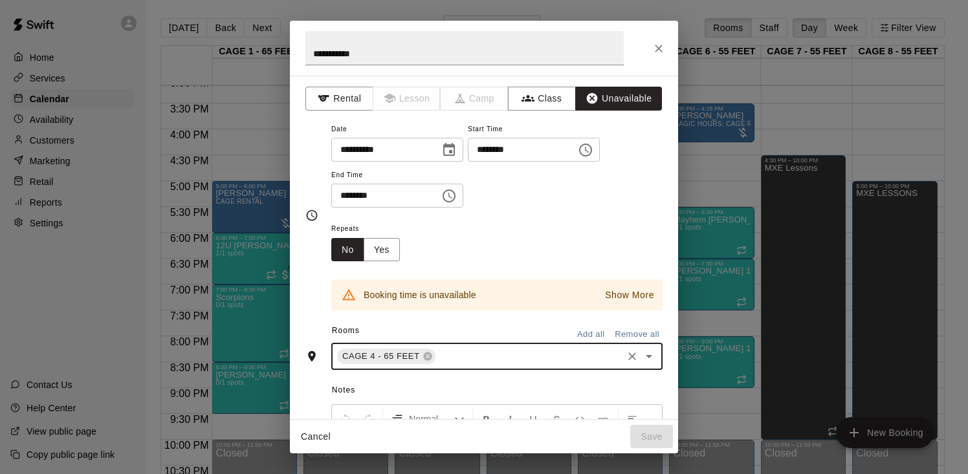
click at [619, 291] on p "Show More" at bounding box center [629, 296] width 49 height 14
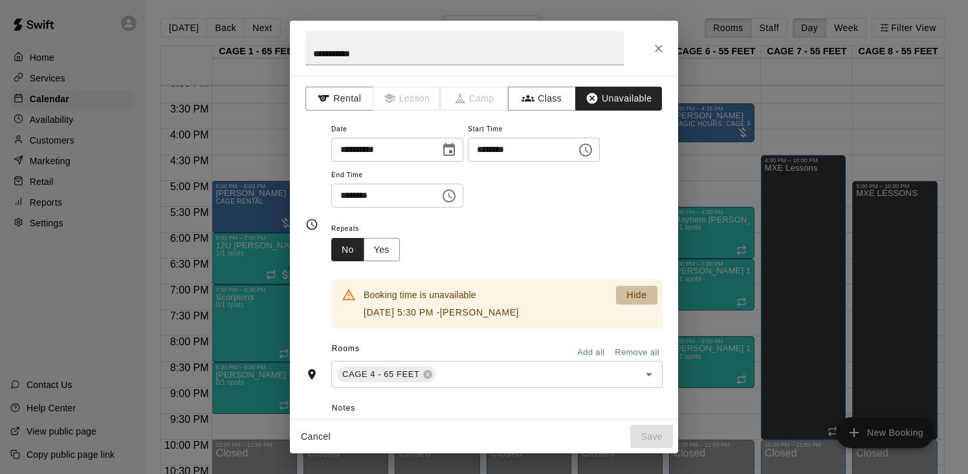
click at [635, 293] on p "Hide" at bounding box center [636, 296] width 20 height 14
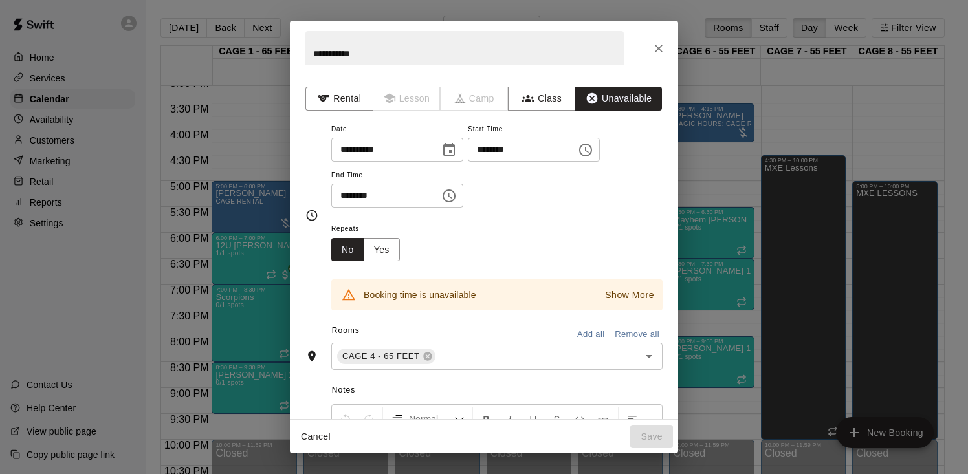
click at [491, 146] on input "********" at bounding box center [518, 150] width 100 height 24
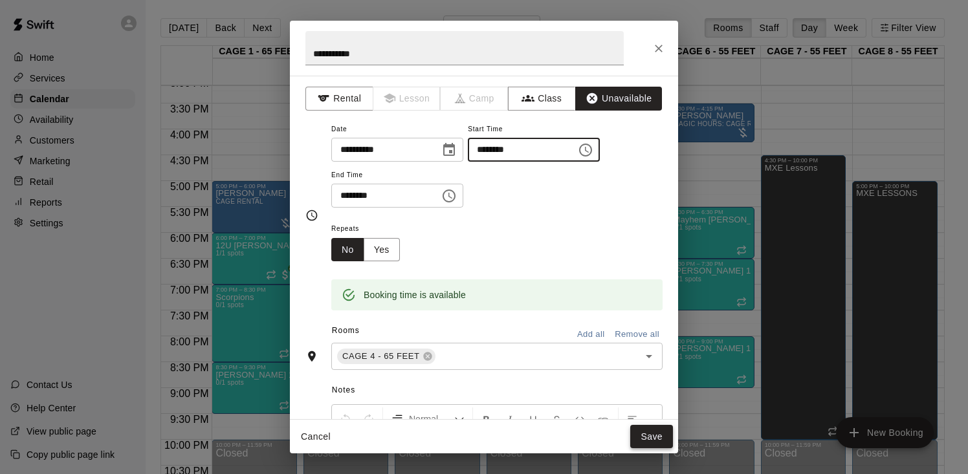
type input "********"
click at [658, 441] on button "Save" at bounding box center [651, 437] width 43 height 24
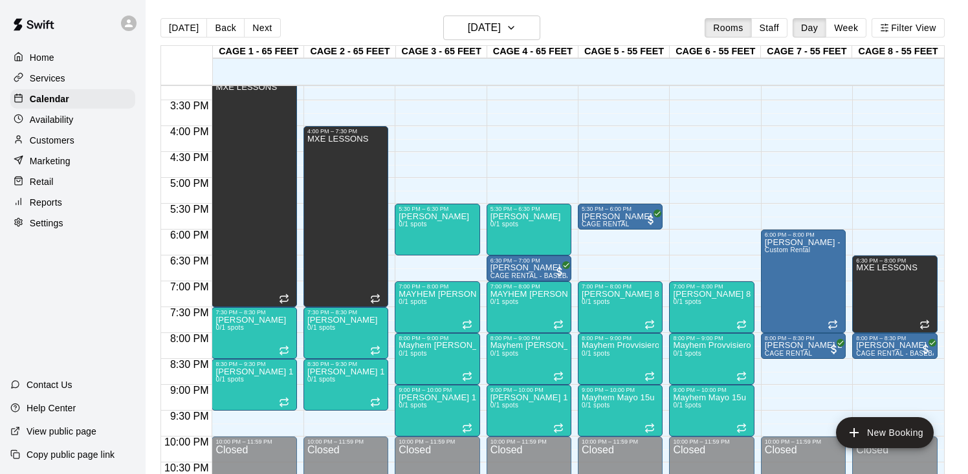
scroll to position [790, 0]
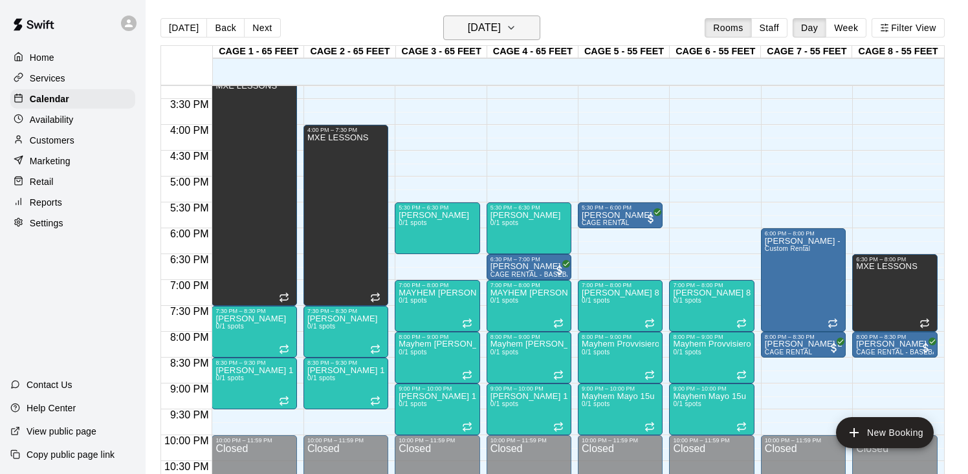
click at [516, 27] on icon "button" at bounding box center [511, 28] width 10 height 16
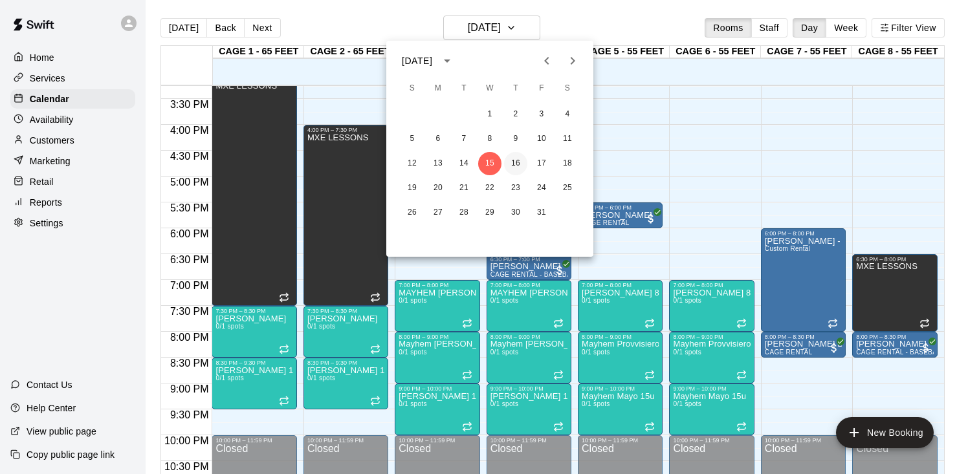
click at [515, 157] on button "16" at bounding box center [515, 163] width 23 height 23
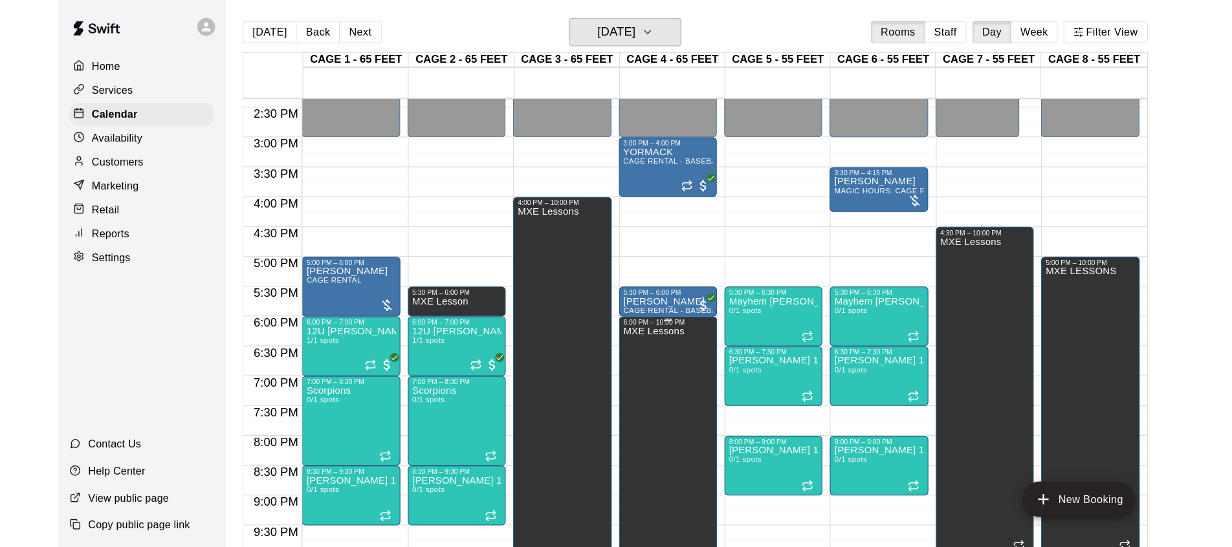
scroll to position [737, 0]
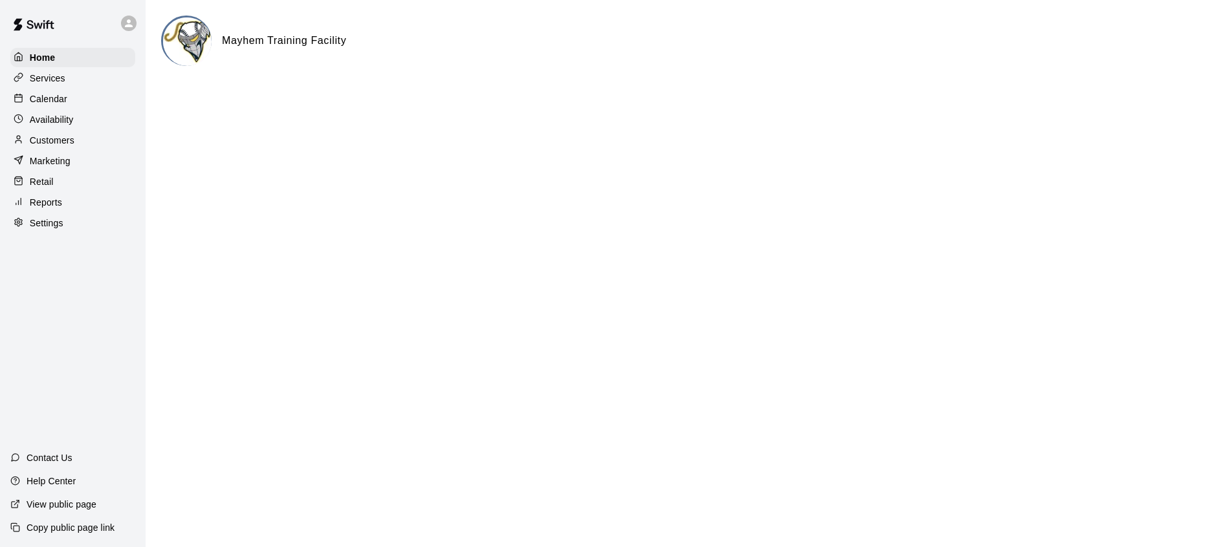
click at [46, 102] on p "Calendar" at bounding box center [49, 99] width 38 height 13
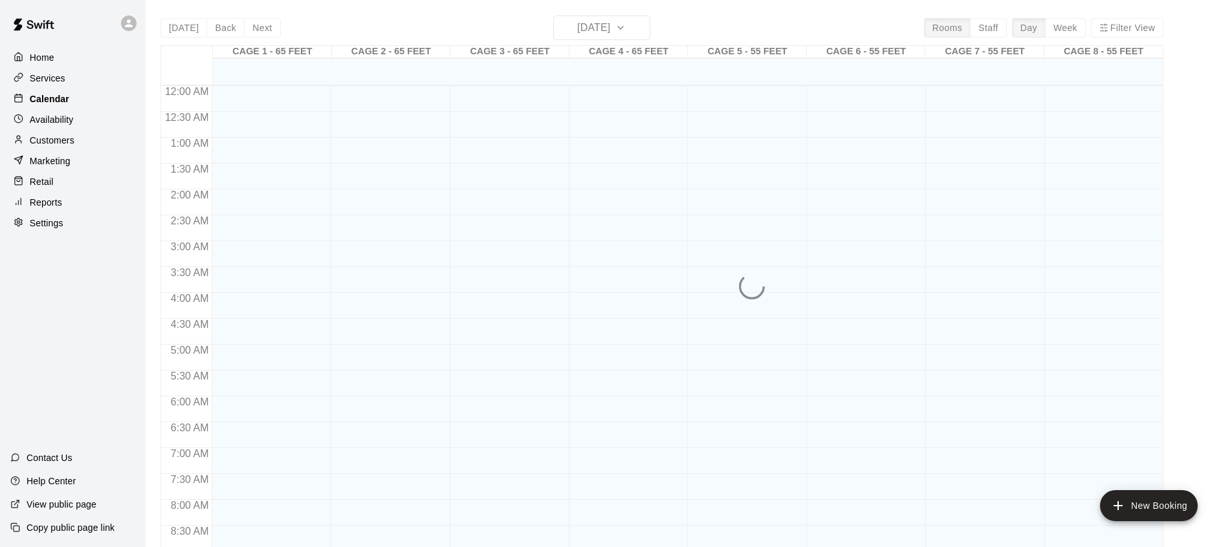
scroll to position [559, 0]
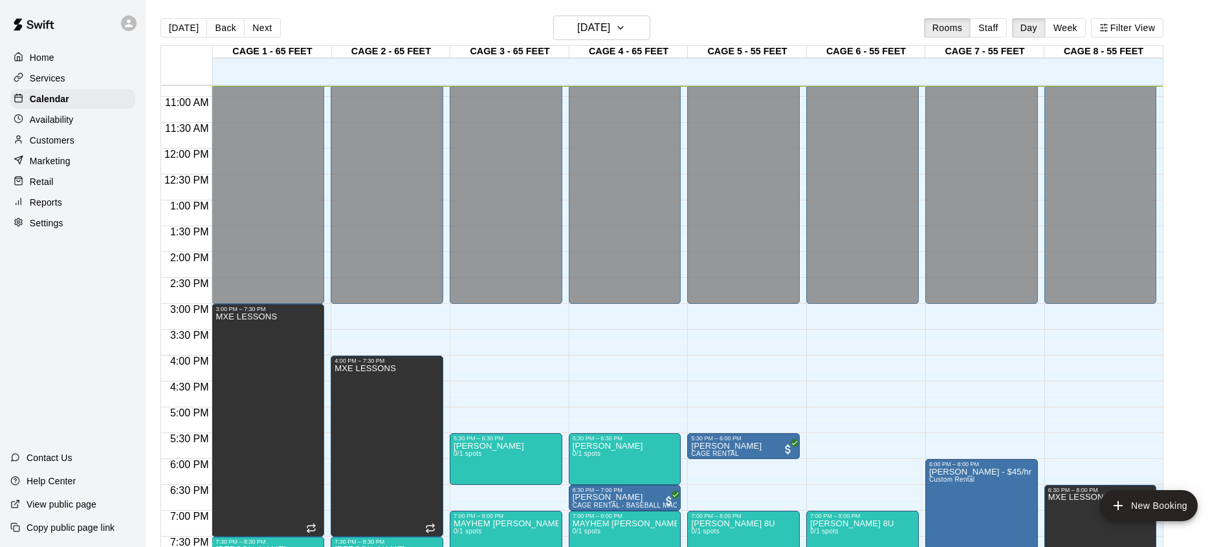
click at [593, 43] on div "[DATE] Back [DATE][DATE] Rooms Staff Day Week Filter View" at bounding box center [661, 31] width 1003 height 30
click at [595, 39] on button "[DATE]" at bounding box center [601, 28] width 97 height 25
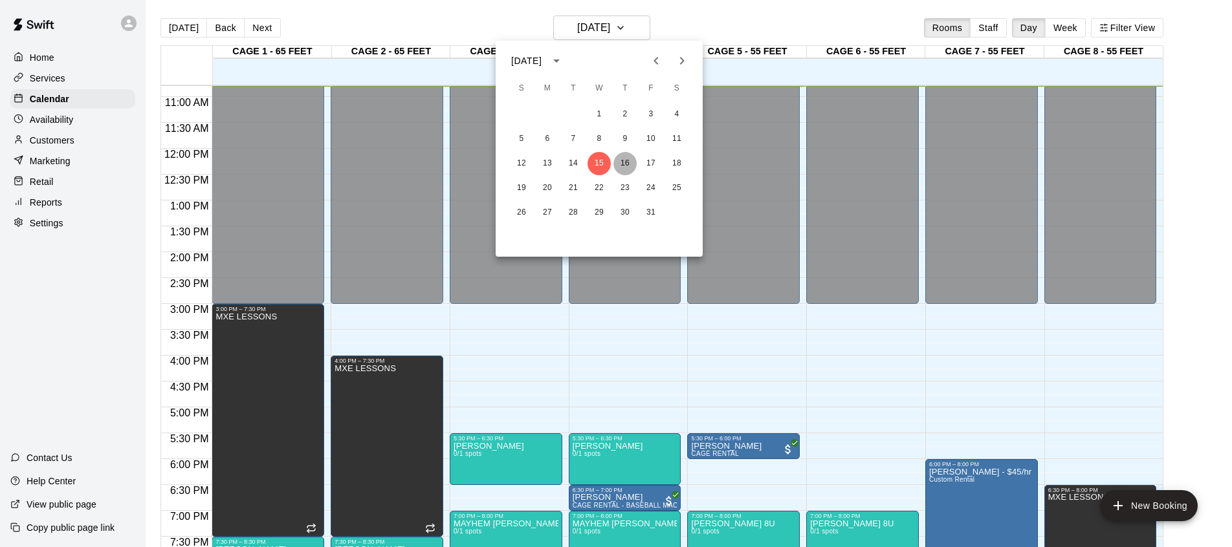
click at [621, 162] on button "16" at bounding box center [625, 163] width 23 height 23
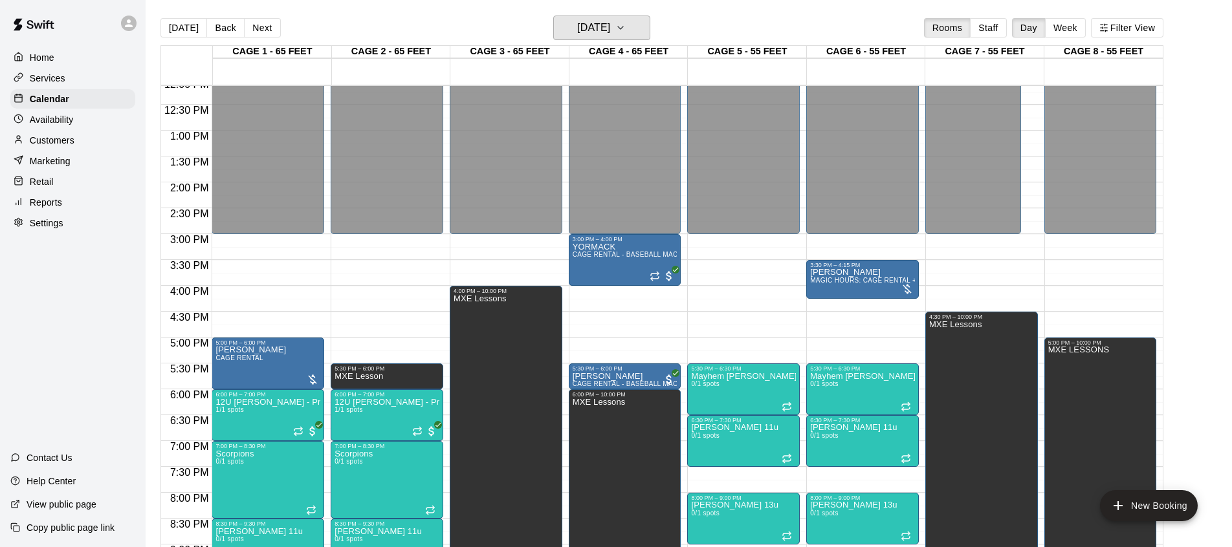
scroll to position [631, 0]
